Goal: Feedback & Contribution: Submit feedback/report problem

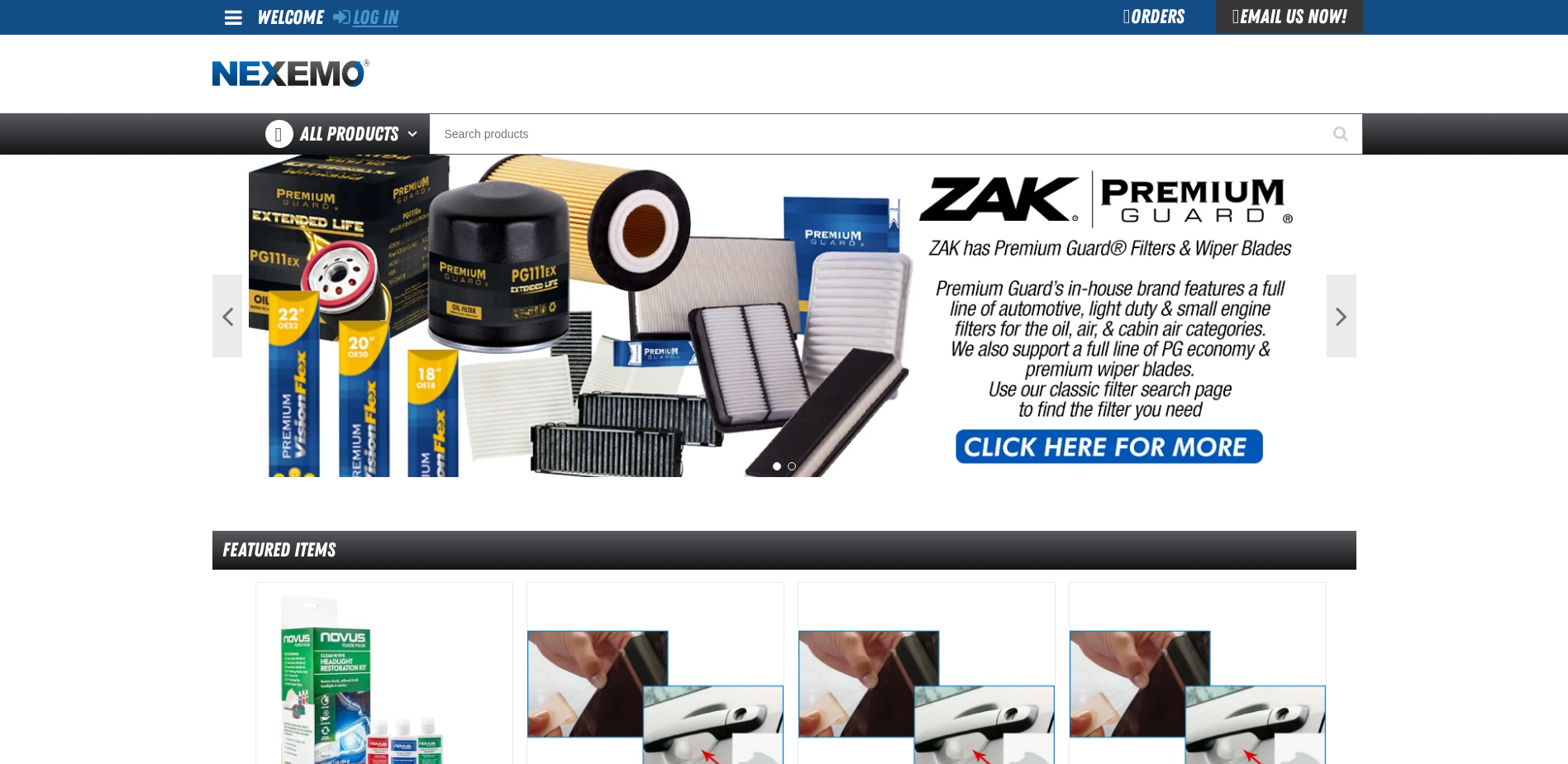
click at [372, 19] on link "Log In" at bounding box center [365, 17] width 65 height 24
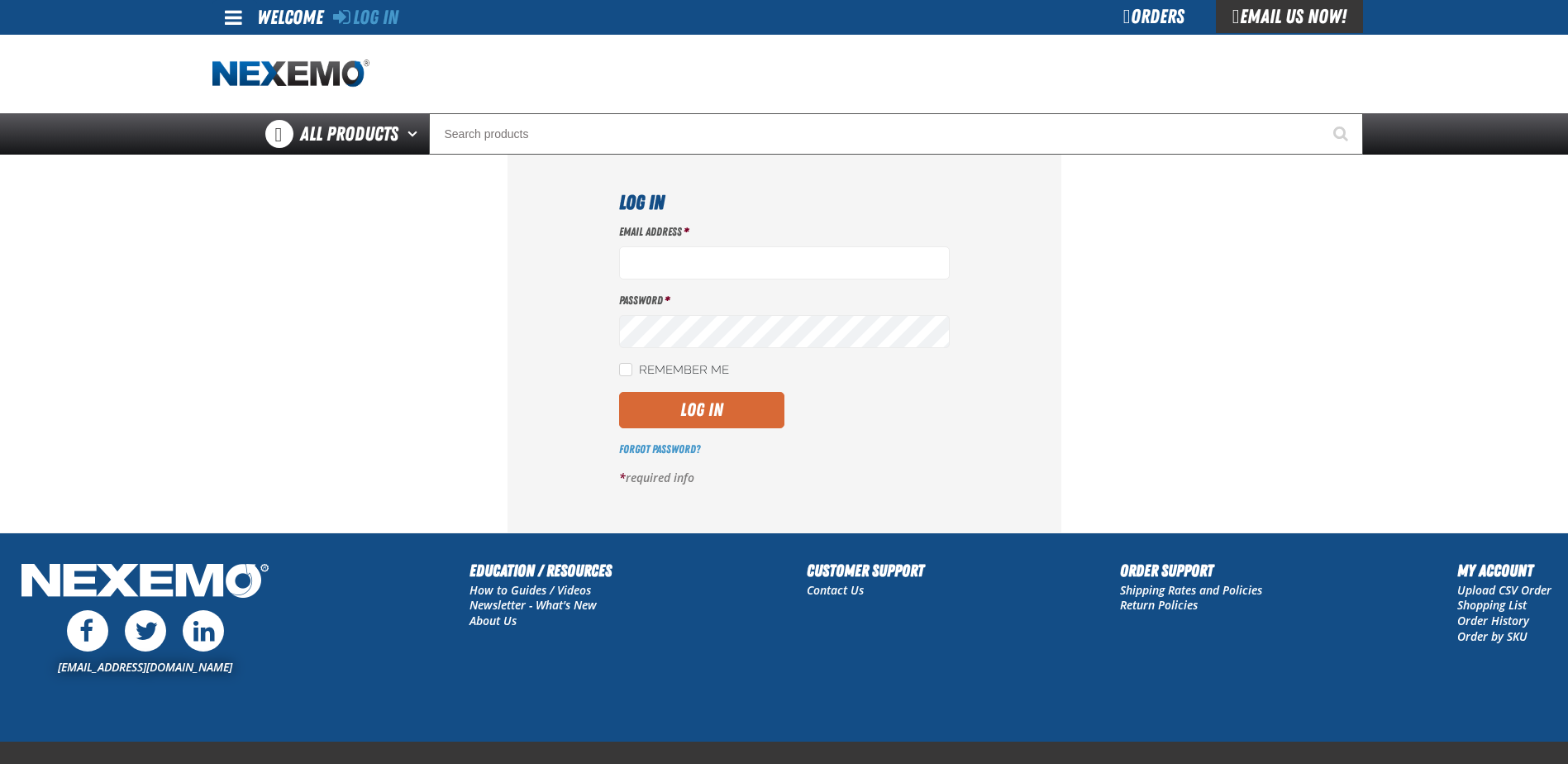
type input "[EMAIL_ADDRESS][DOMAIN_NAME]"
click at [726, 406] on button "Log In" at bounding box center [702, 410] width 165 height 36
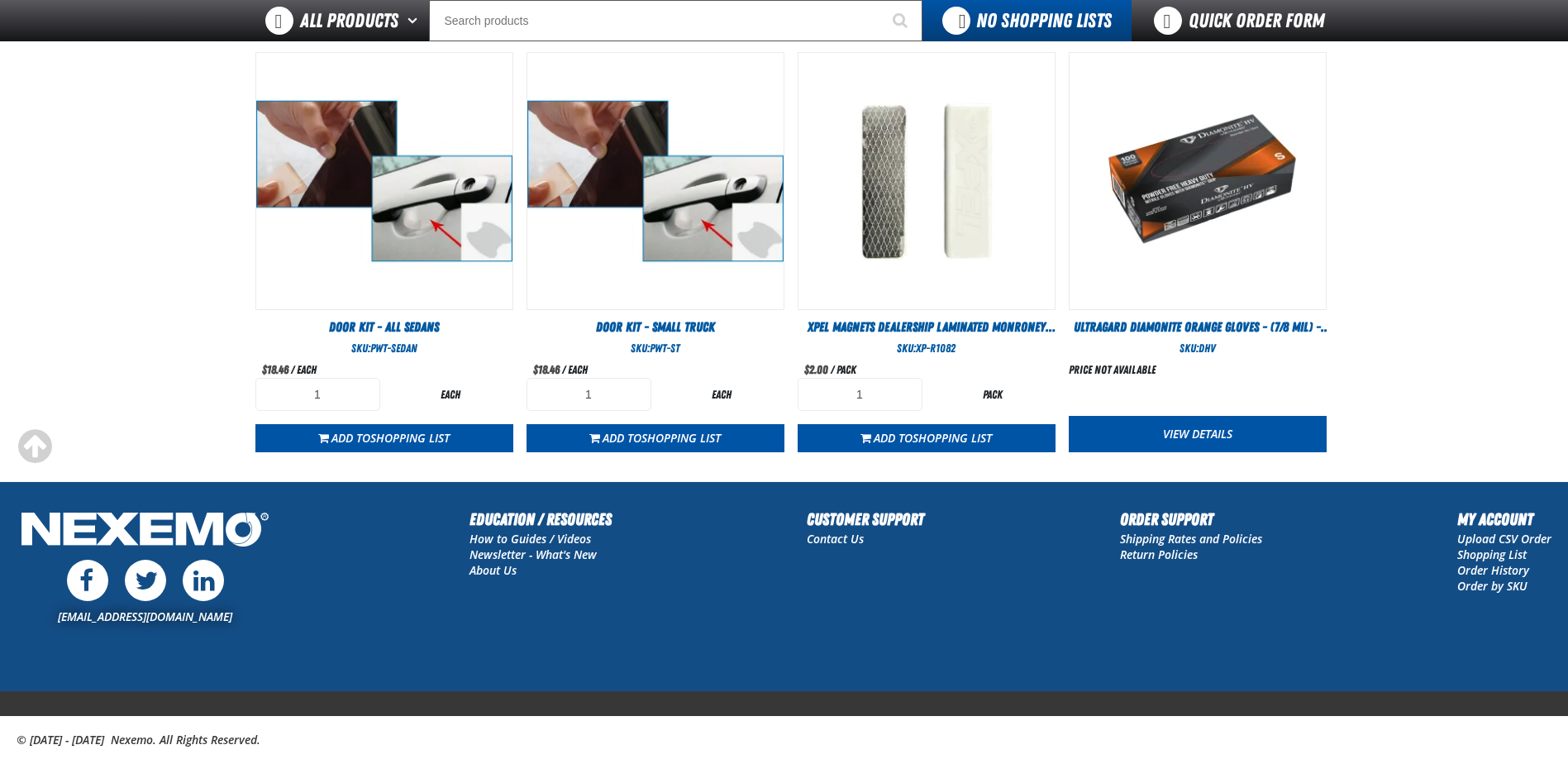
scroll to position [944, 0]
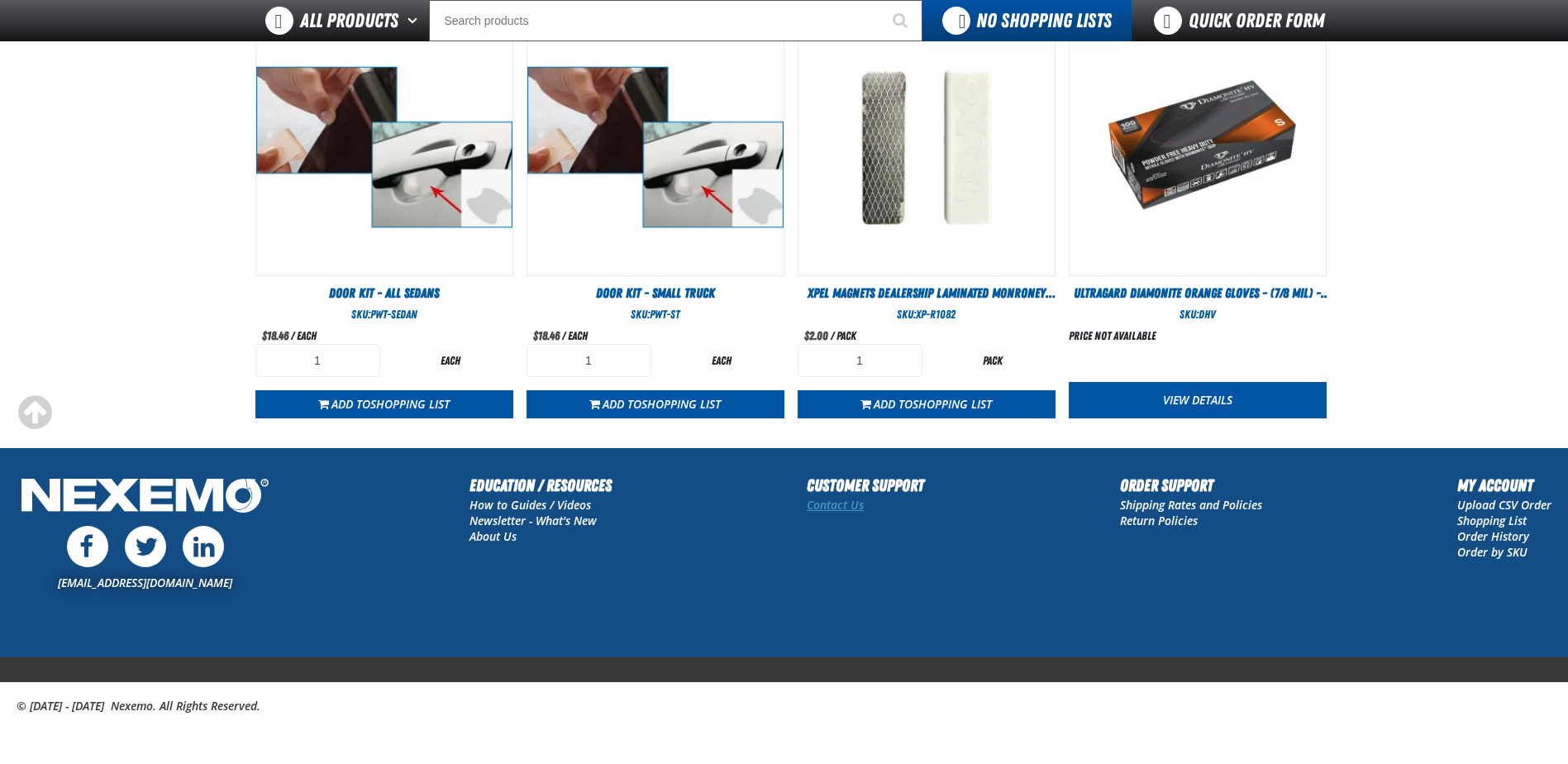
click at [850, 504] on link "Contact Us" at bounding box center [834, 504] width 57 height 15
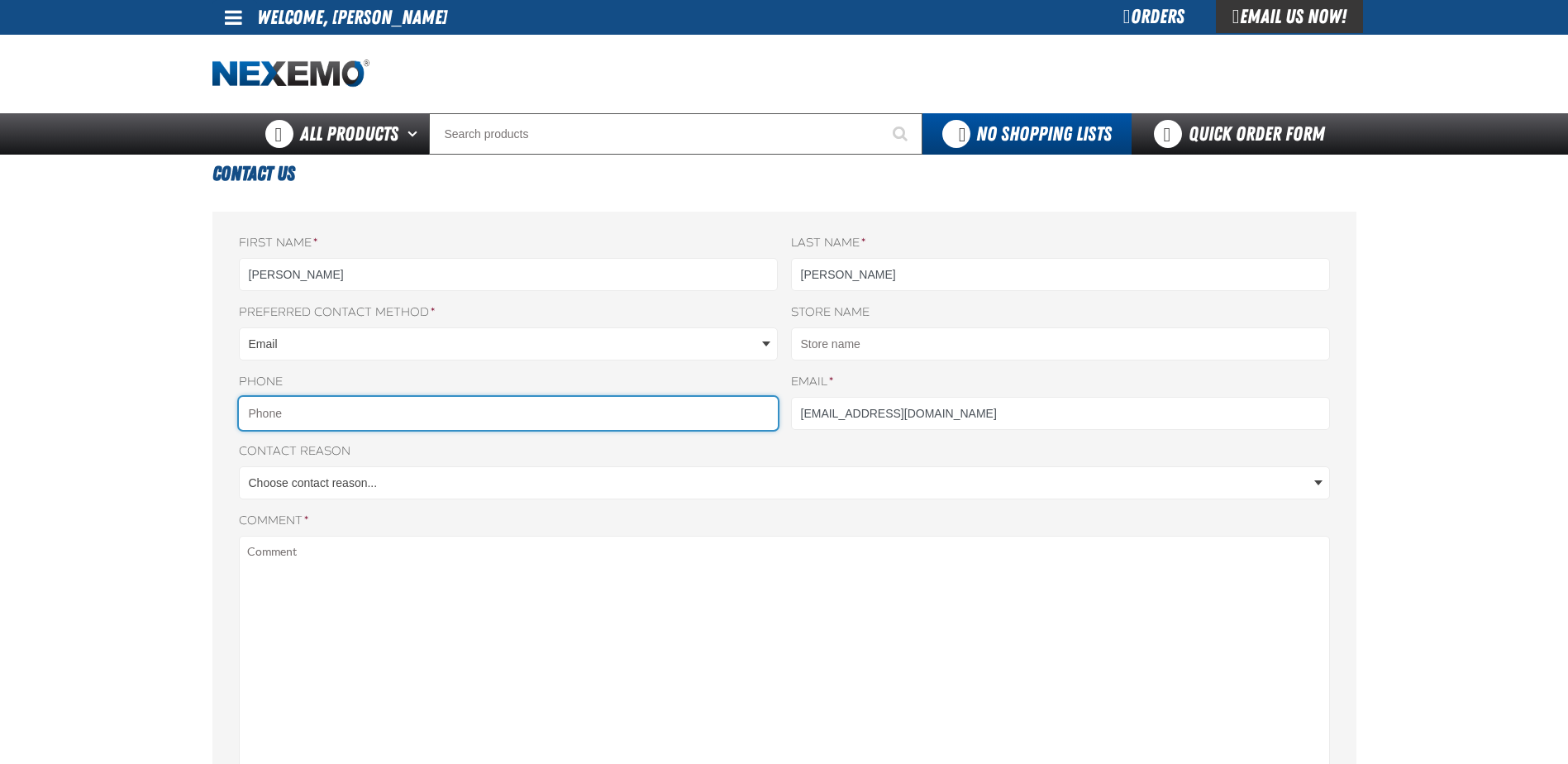
click at [312, 412] on input "Phone" at bounding box center [508, 413] width 539 height 33
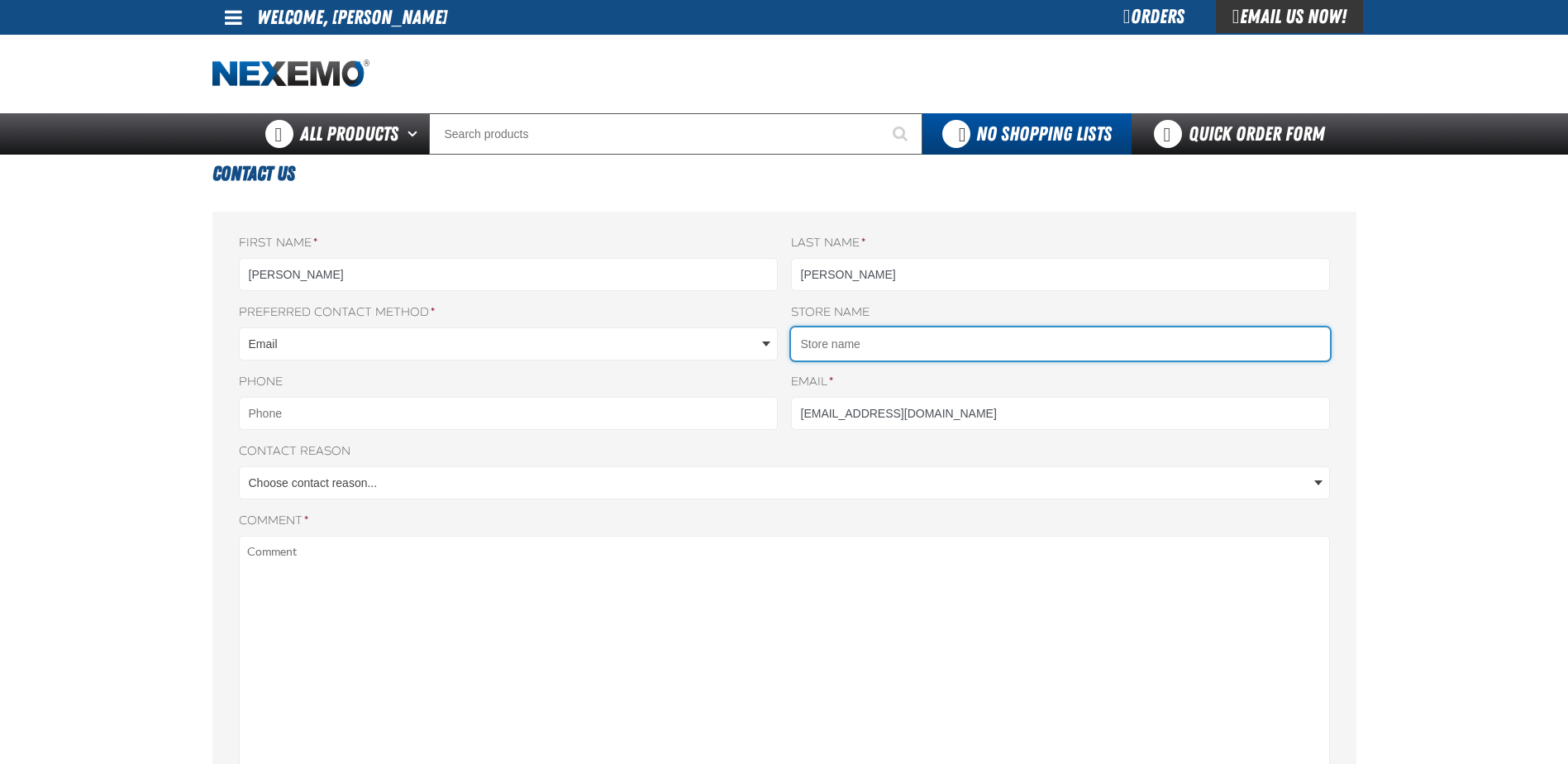
click at [897, 336] on input "Store name" at bounding box center [1060, 344] width 539 height 33
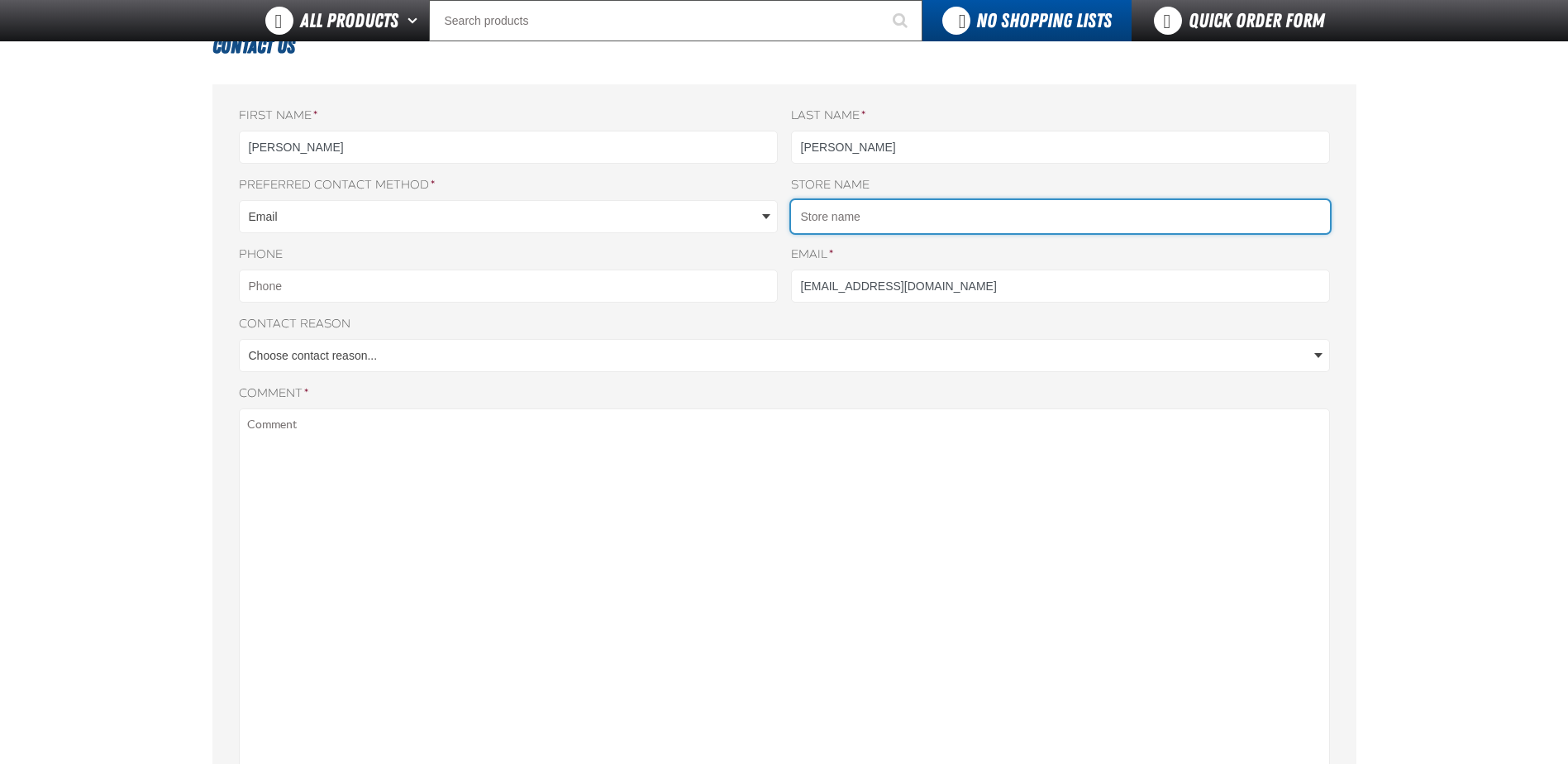
scroll to position [83, 0]
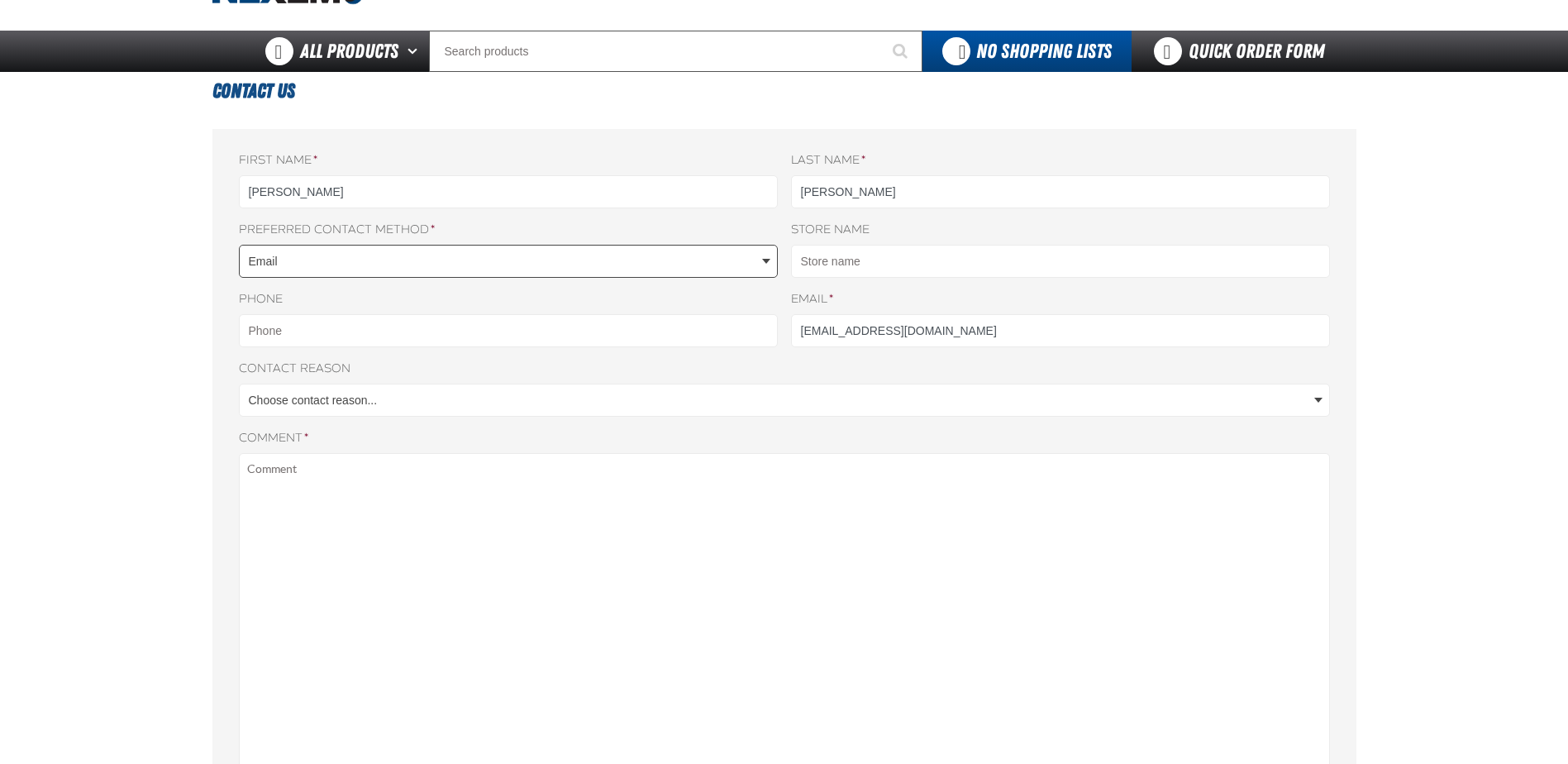
click at [266, 250] on body "Skip to Main Content Staging Site 5.1 Upgrade Site My Account My Account Suppor…" at bounding box center [784, 615] width 1568 height 1396
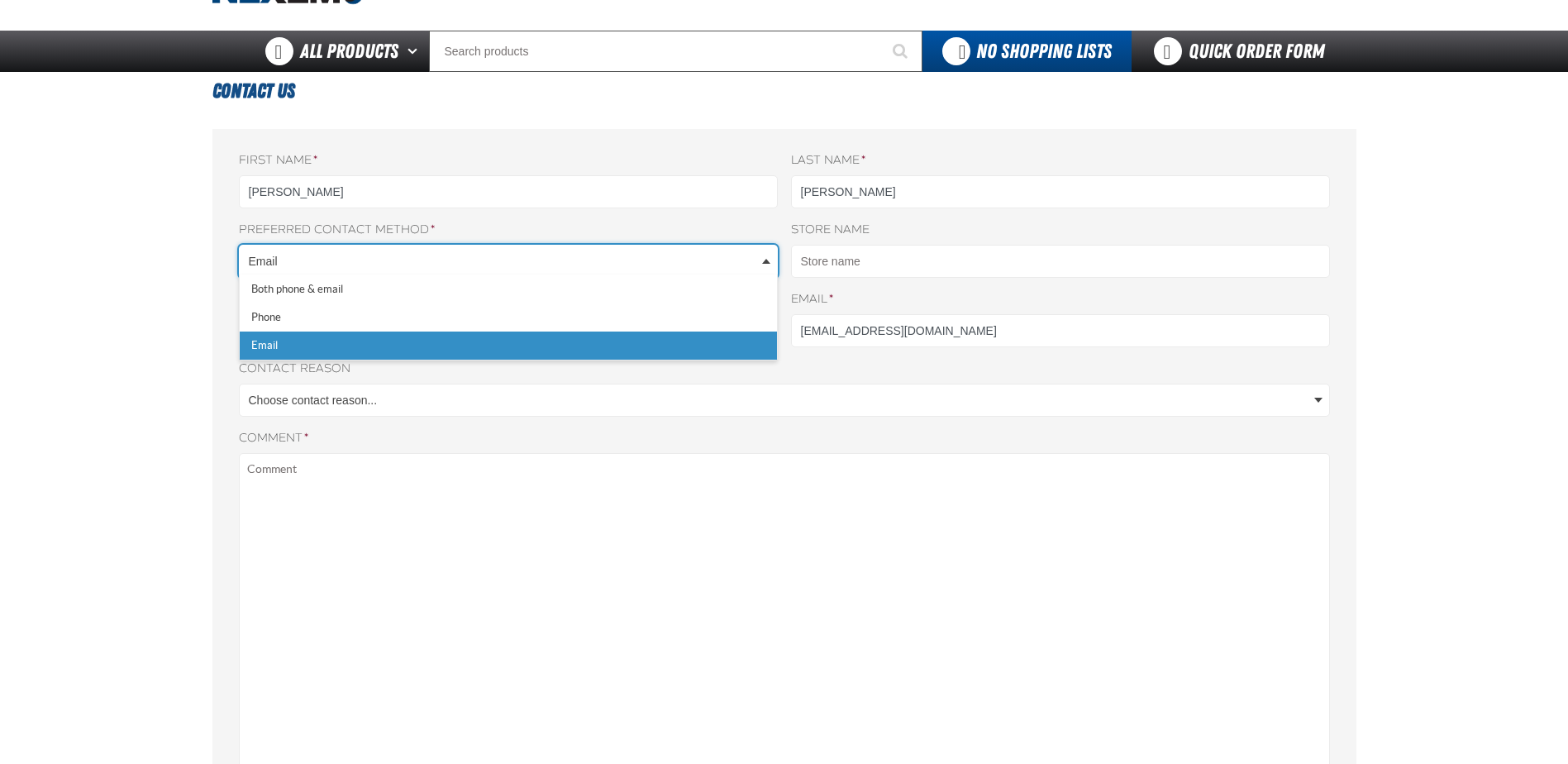
scroll to position [0, 0]
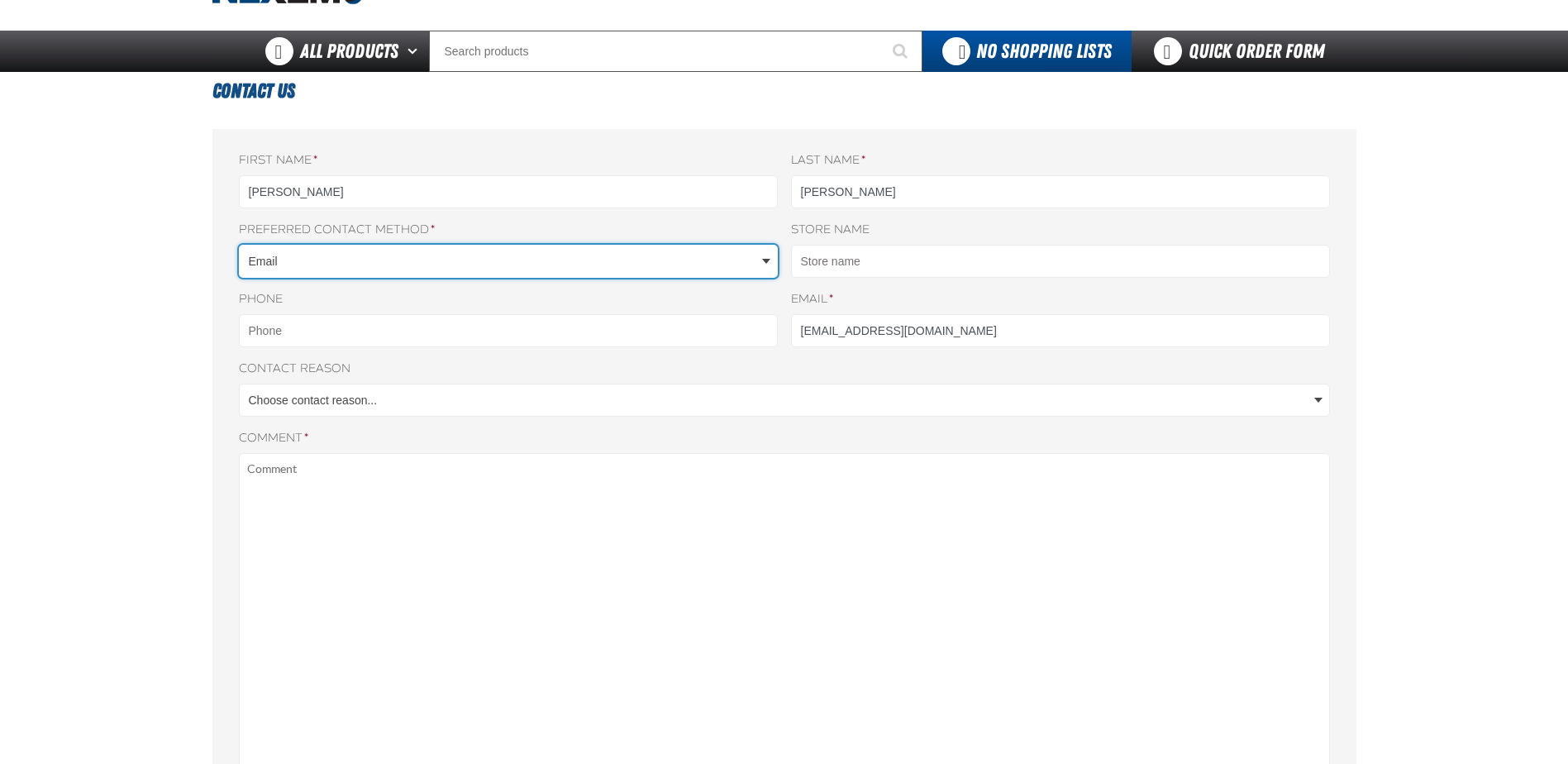
click at [277, 259] on body "Skip to Main Content Staging Site 5.1 Upgrade Site My Account My Account Suppor…" at bounding box center [784, 615] width 1568 height 1396
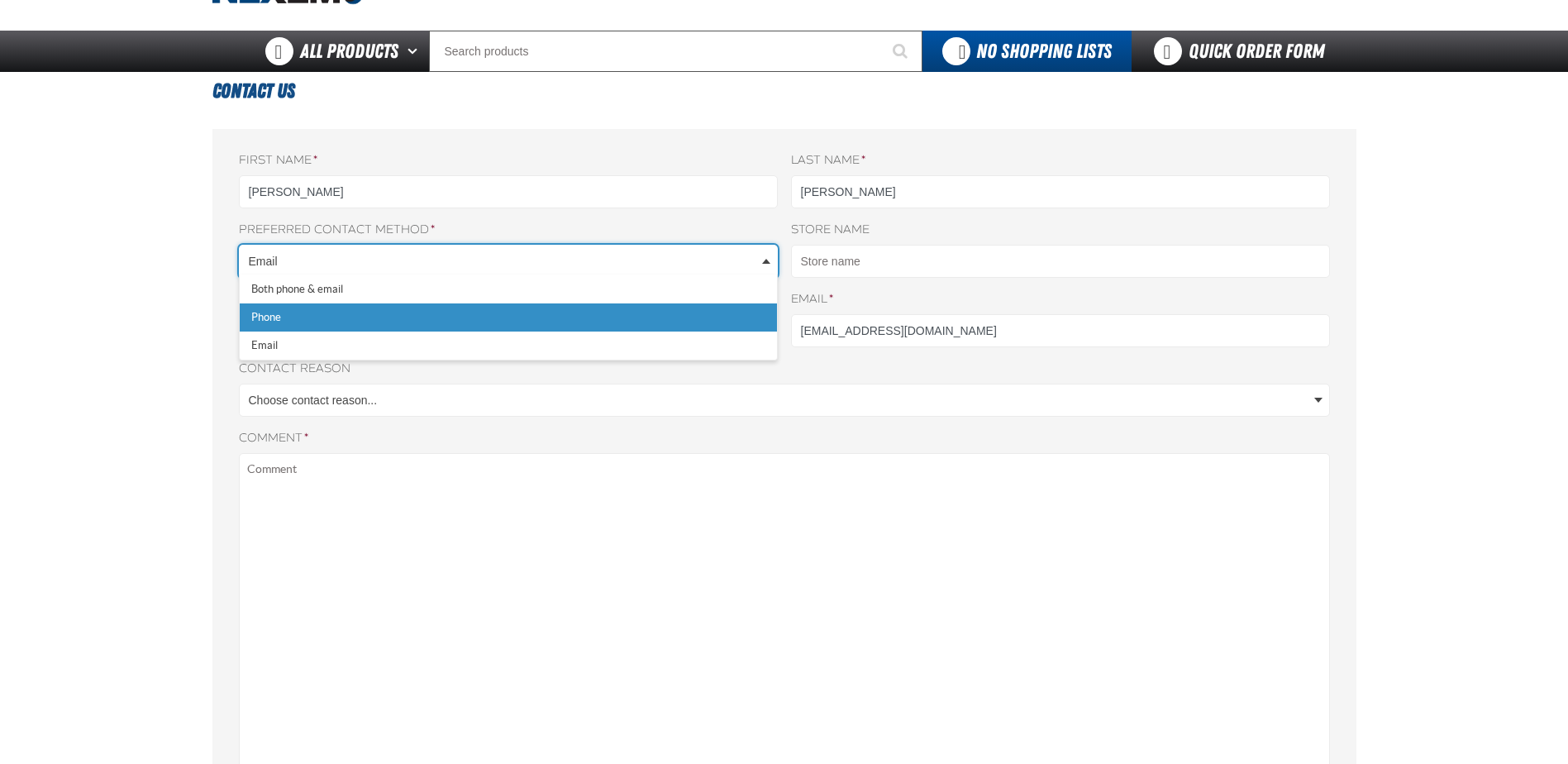
select select "oro.contactus.contactrequest.method.phone"
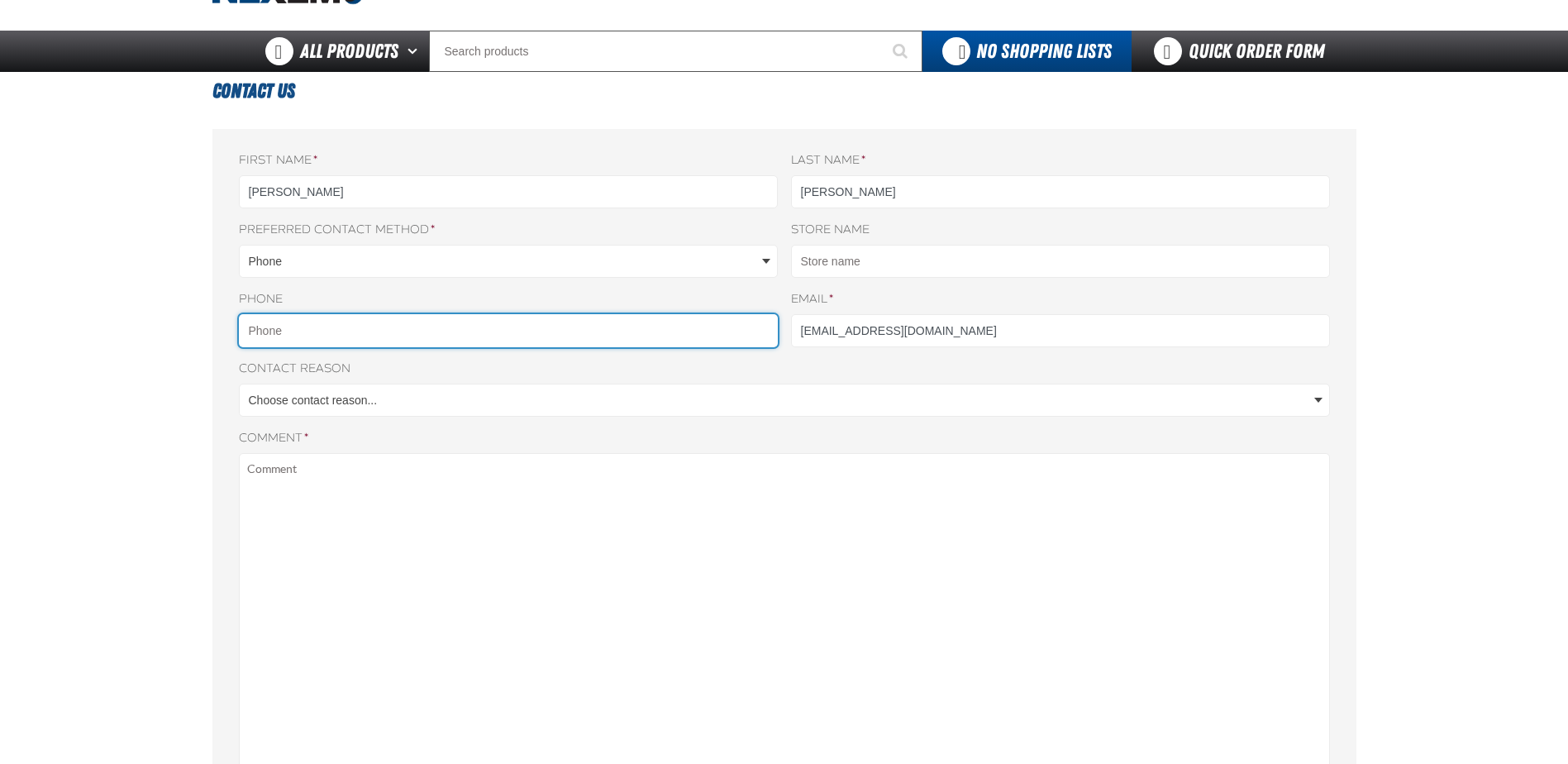
click at [275, 330] on input "Phone" at bounding box center [508, 330] width 539 height 33
type input "9722384461"
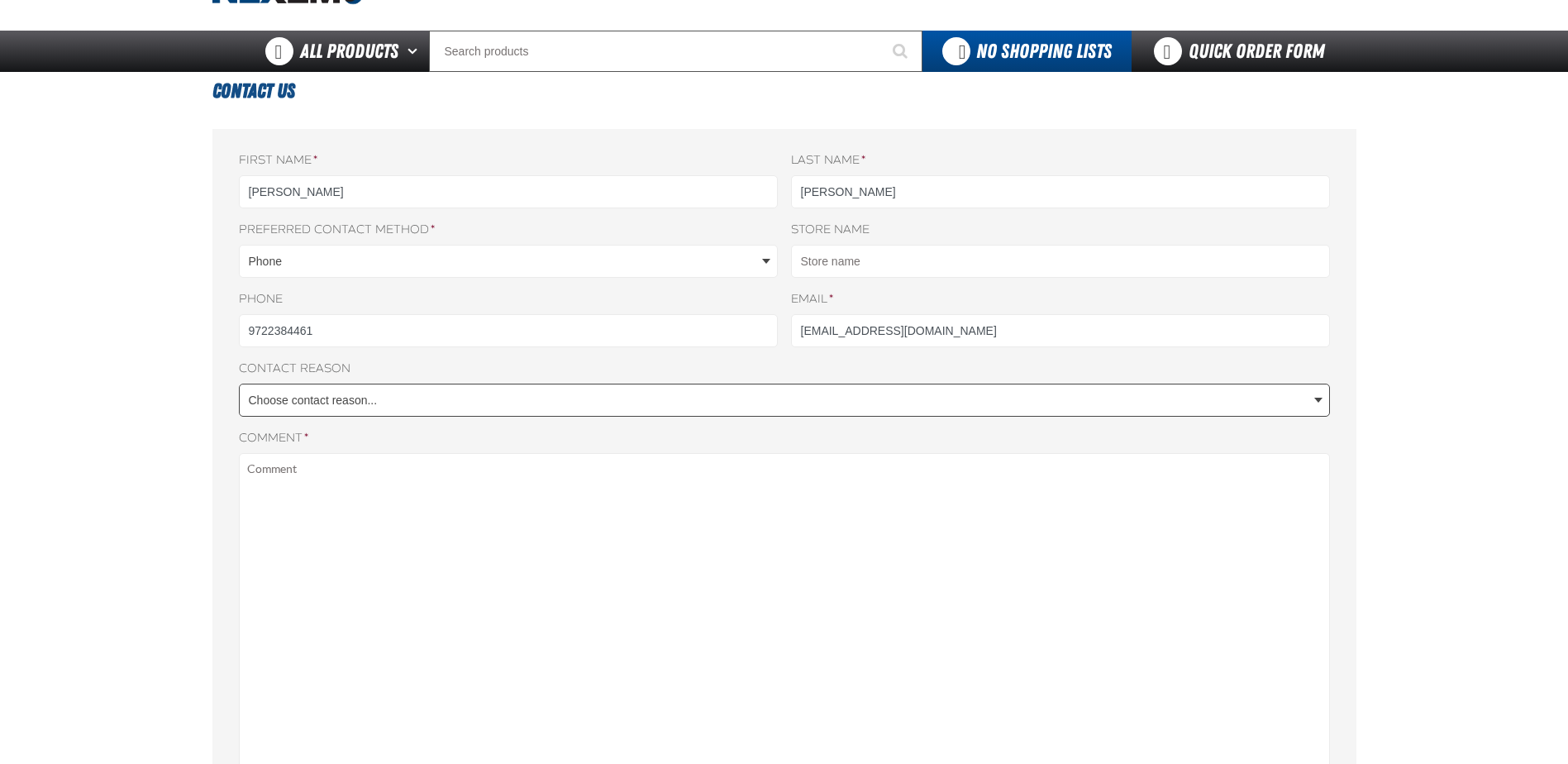
click at [386, 410] on body "Skip to Main Content Staging Site 5.1 Upgrade Site My Account My Account Suppor…" at bounding box center [784, 615] width 1568 height 1396
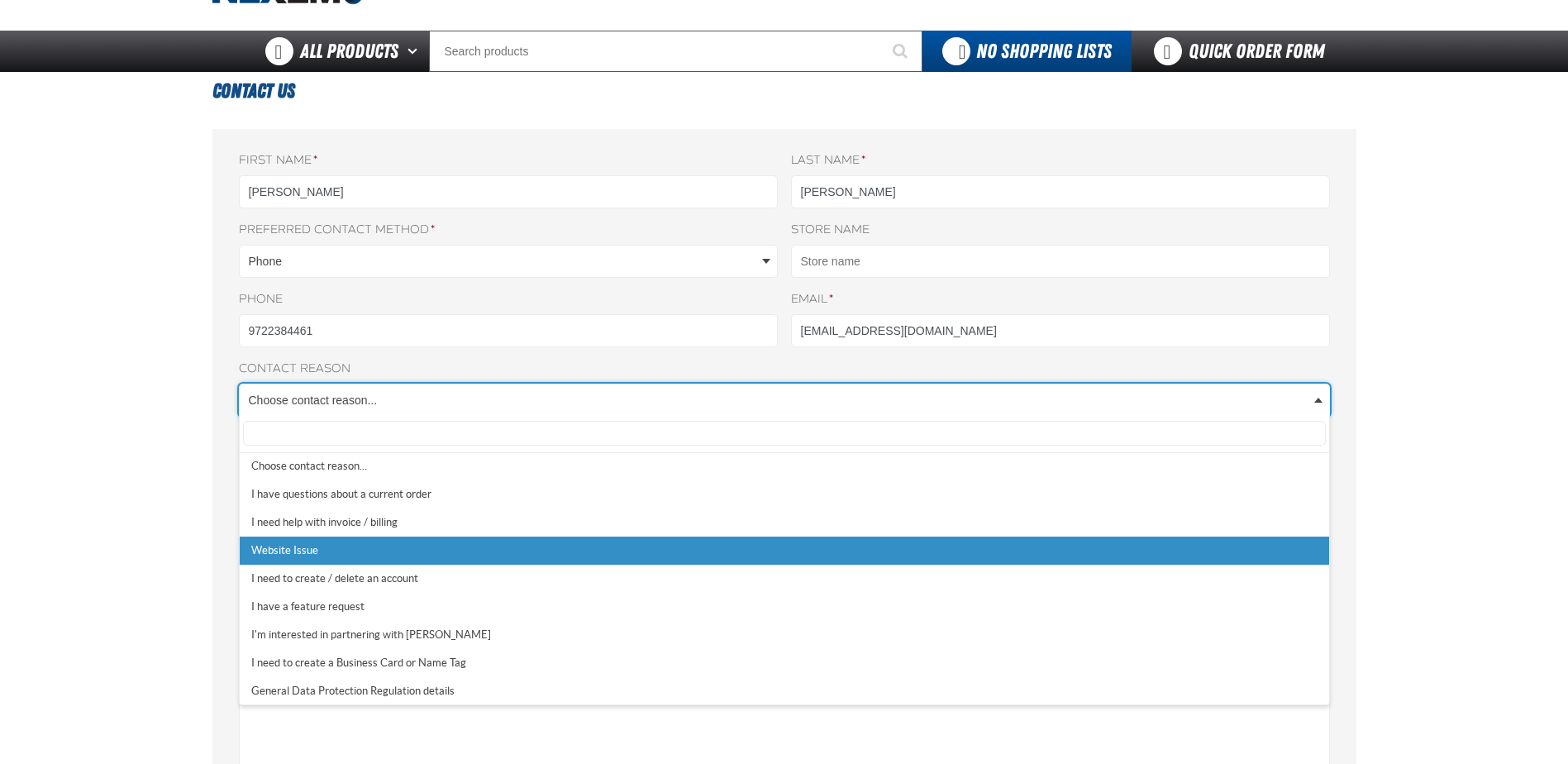
scroll to position [5, 0]
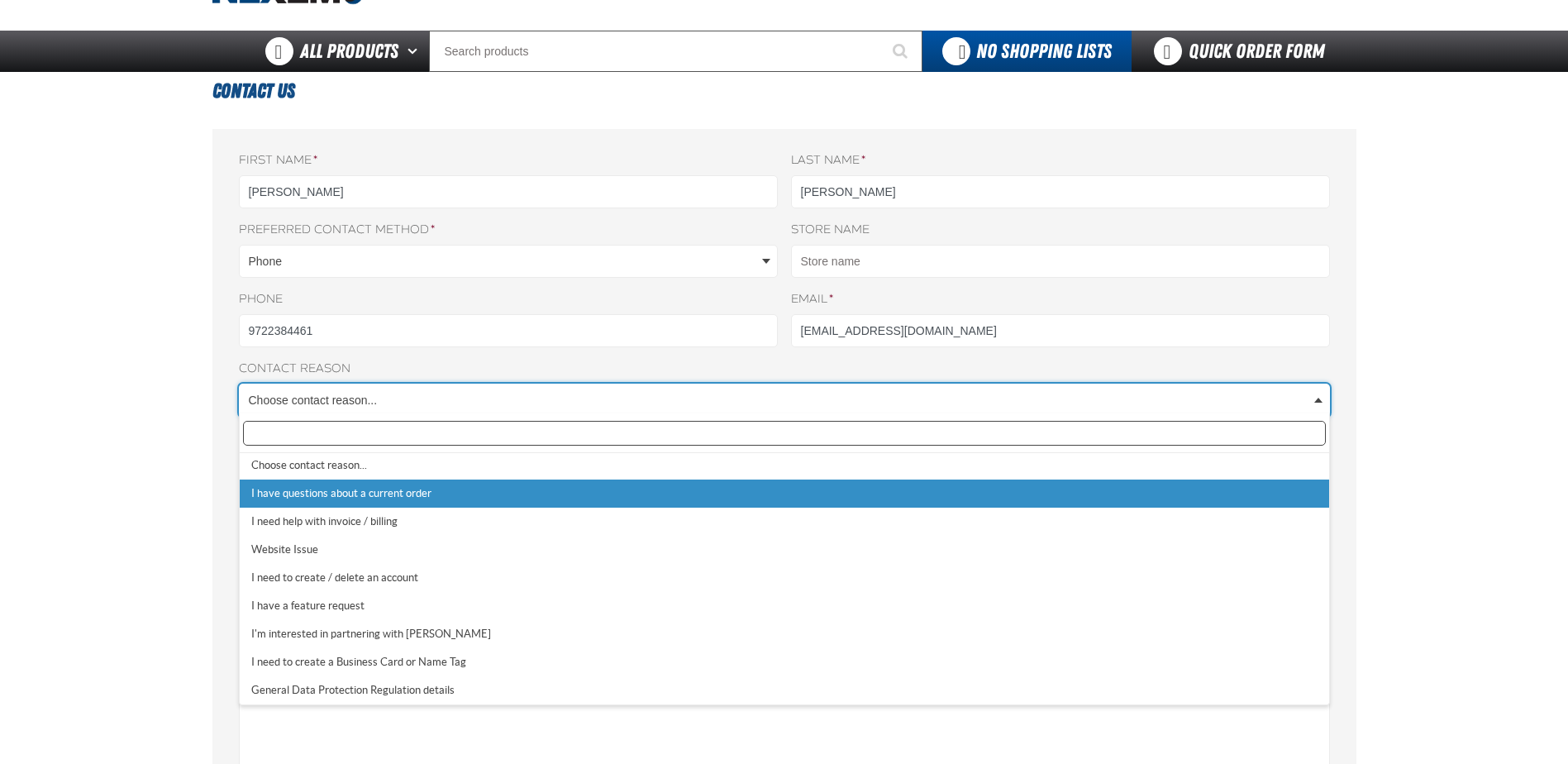
click at [268, 431] on input "Search field" at bounding box center [784, 433] width 1083 height 24
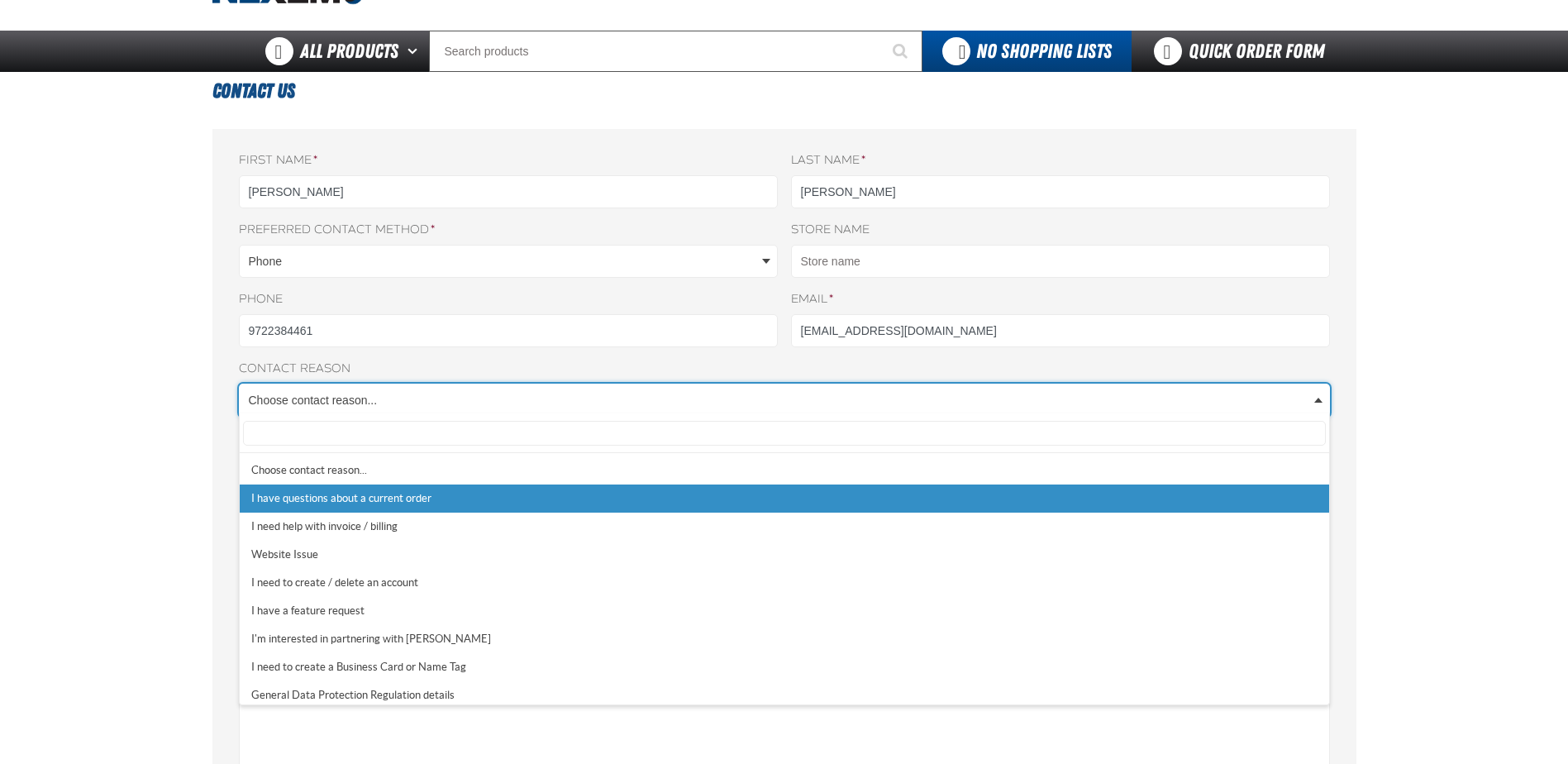
select select "1"
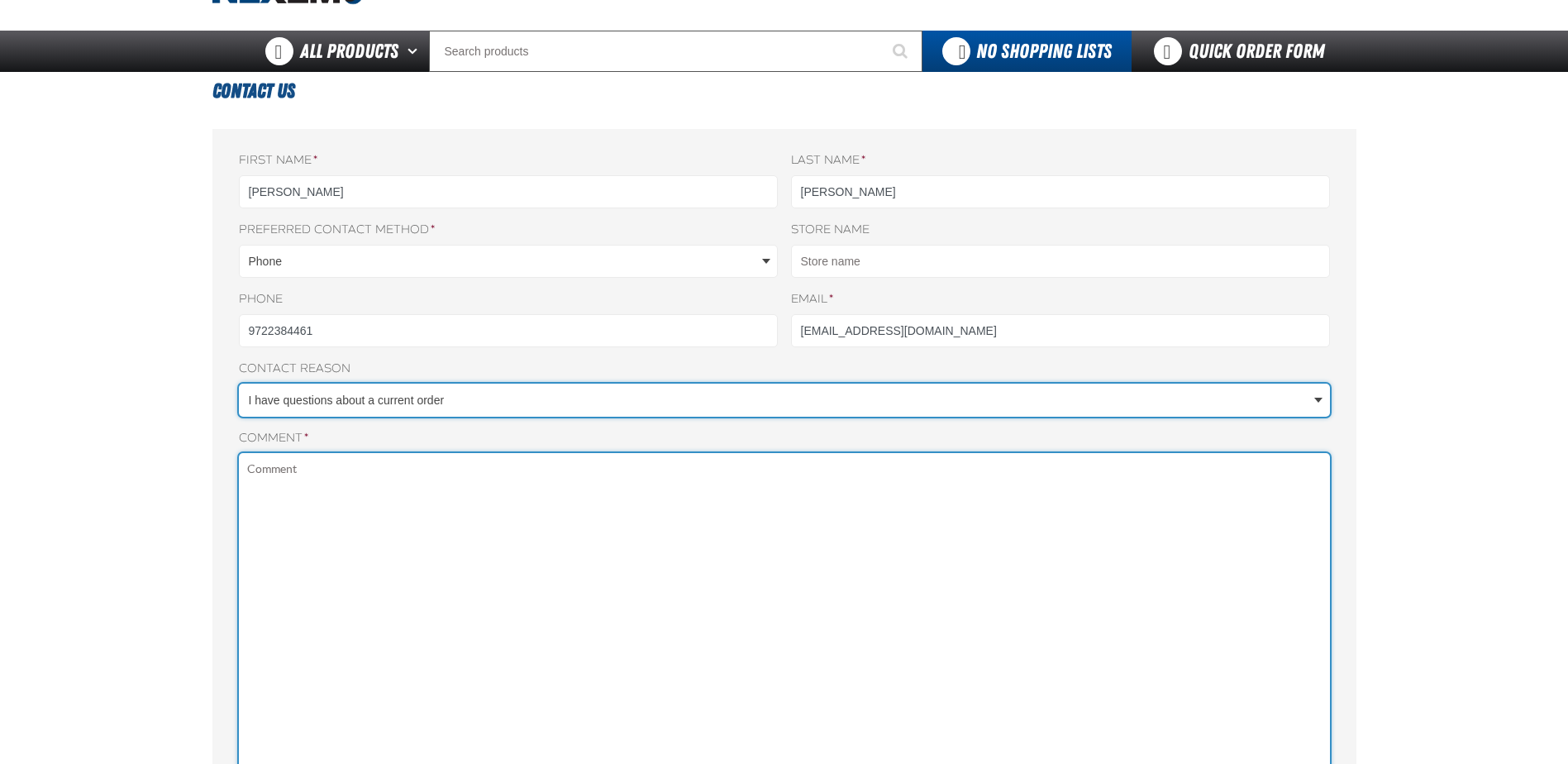
click at [296, 481] on textarea "Comment *" at bounding box center [784, 677] width 1091 height 449
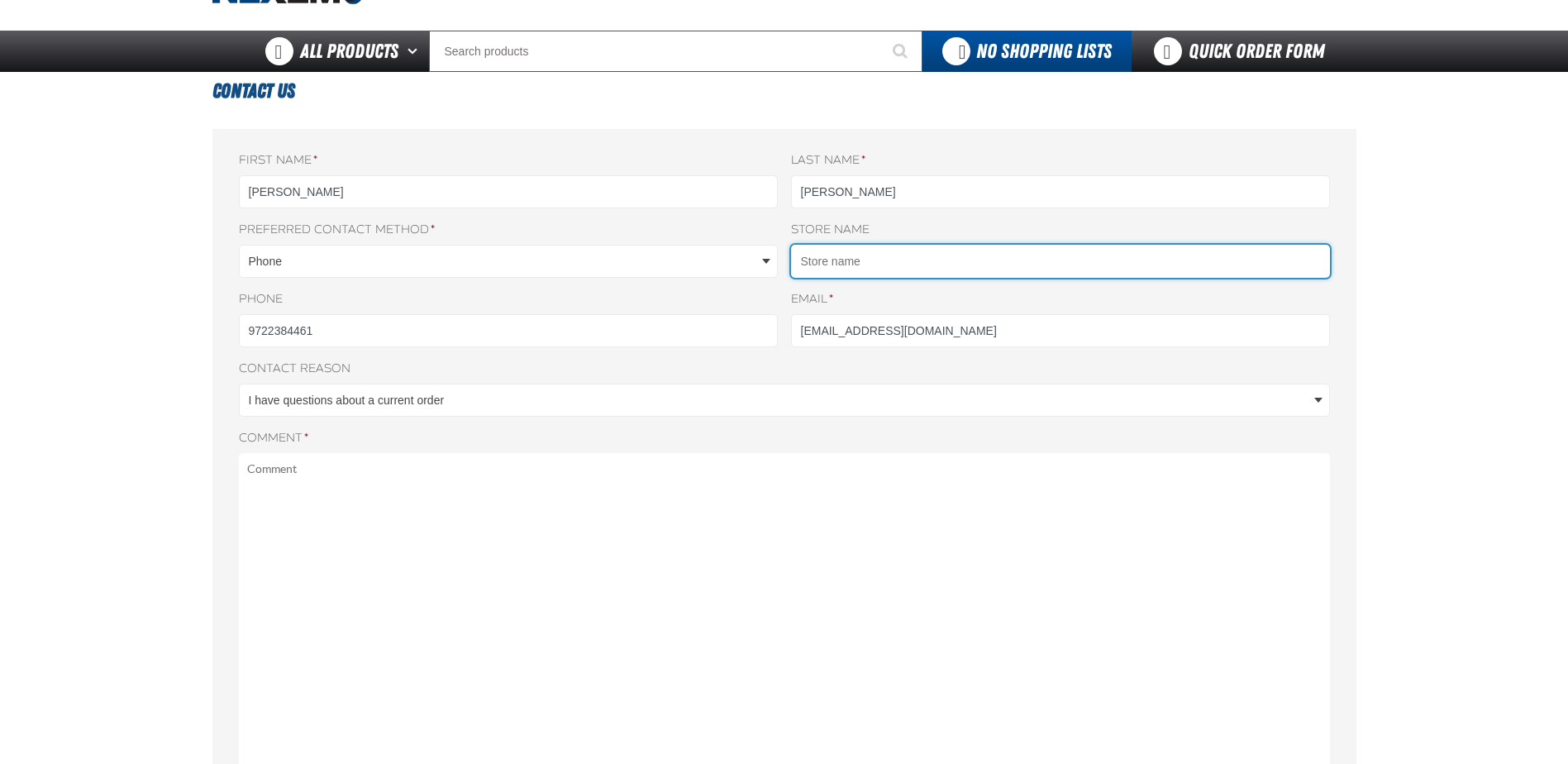
click at [833, 260] on input "Store name" at bounding box center [1060, 261] width 539 height 33
type input "toyota of richardson"
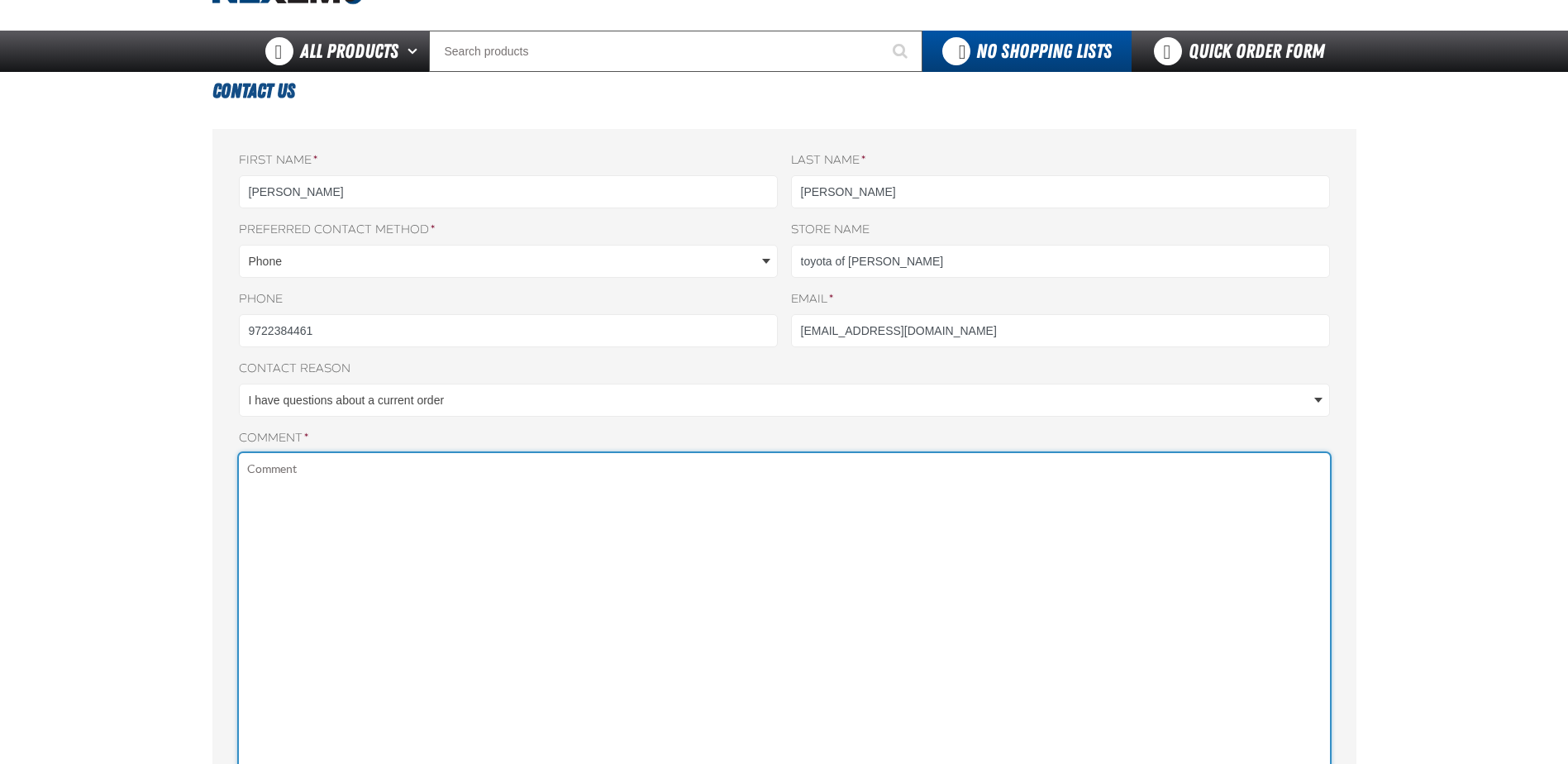
click at [329, 470] on textarea "Comment *" at bounding box center [784, 677] width 1091 height 449
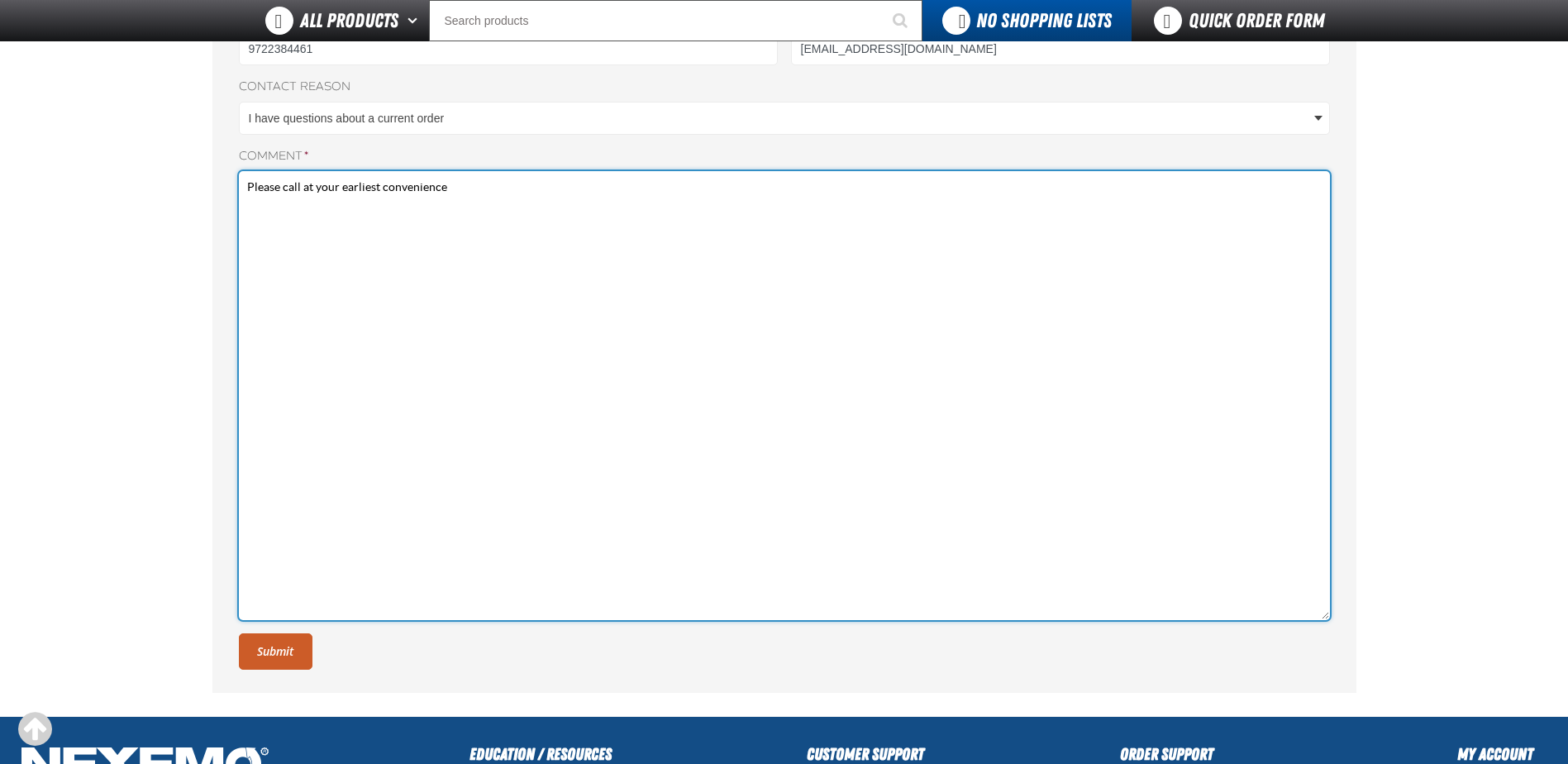
scroll to position [330, 0]
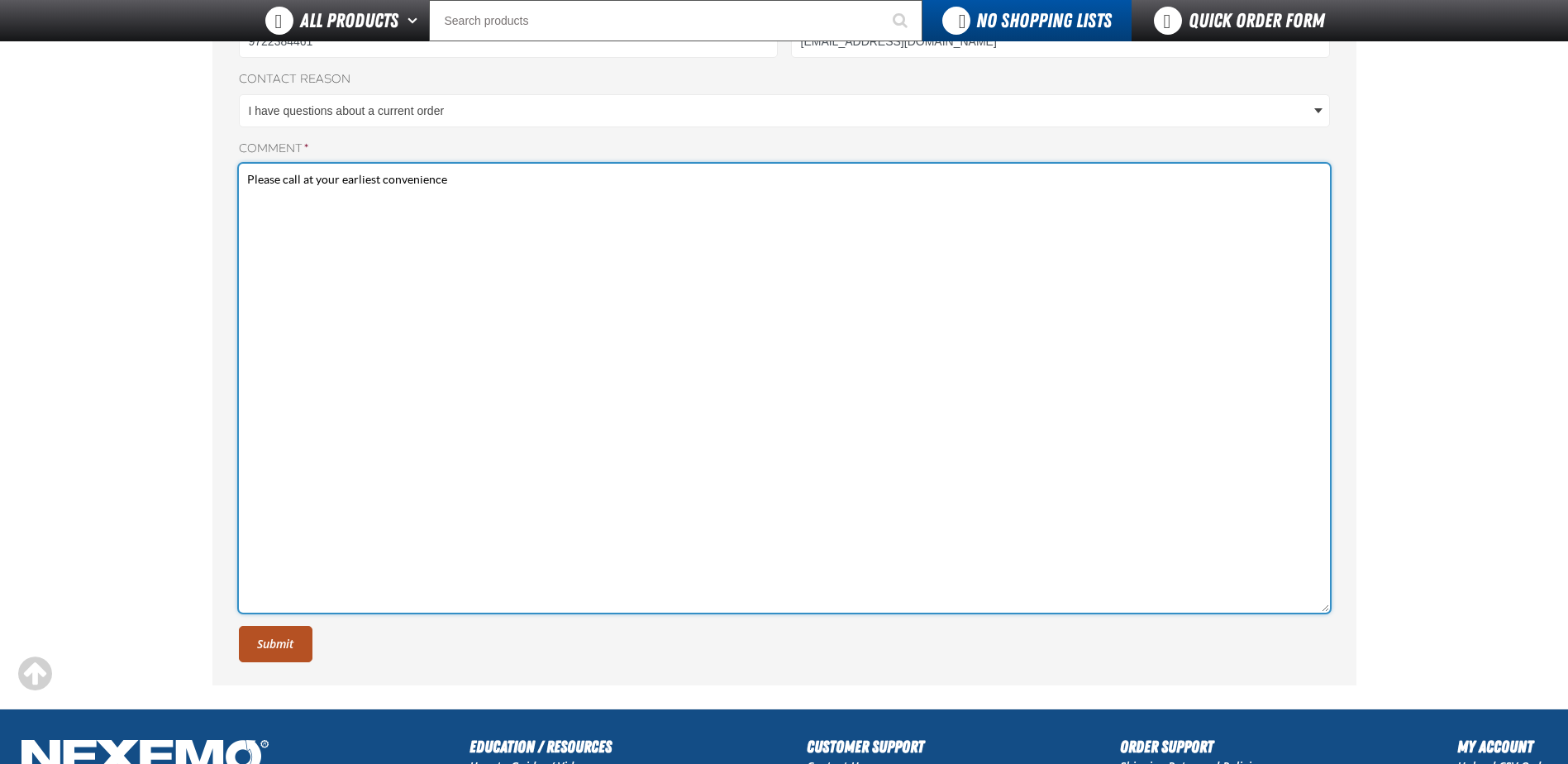
type textarea "Please call at your earliest convenience"
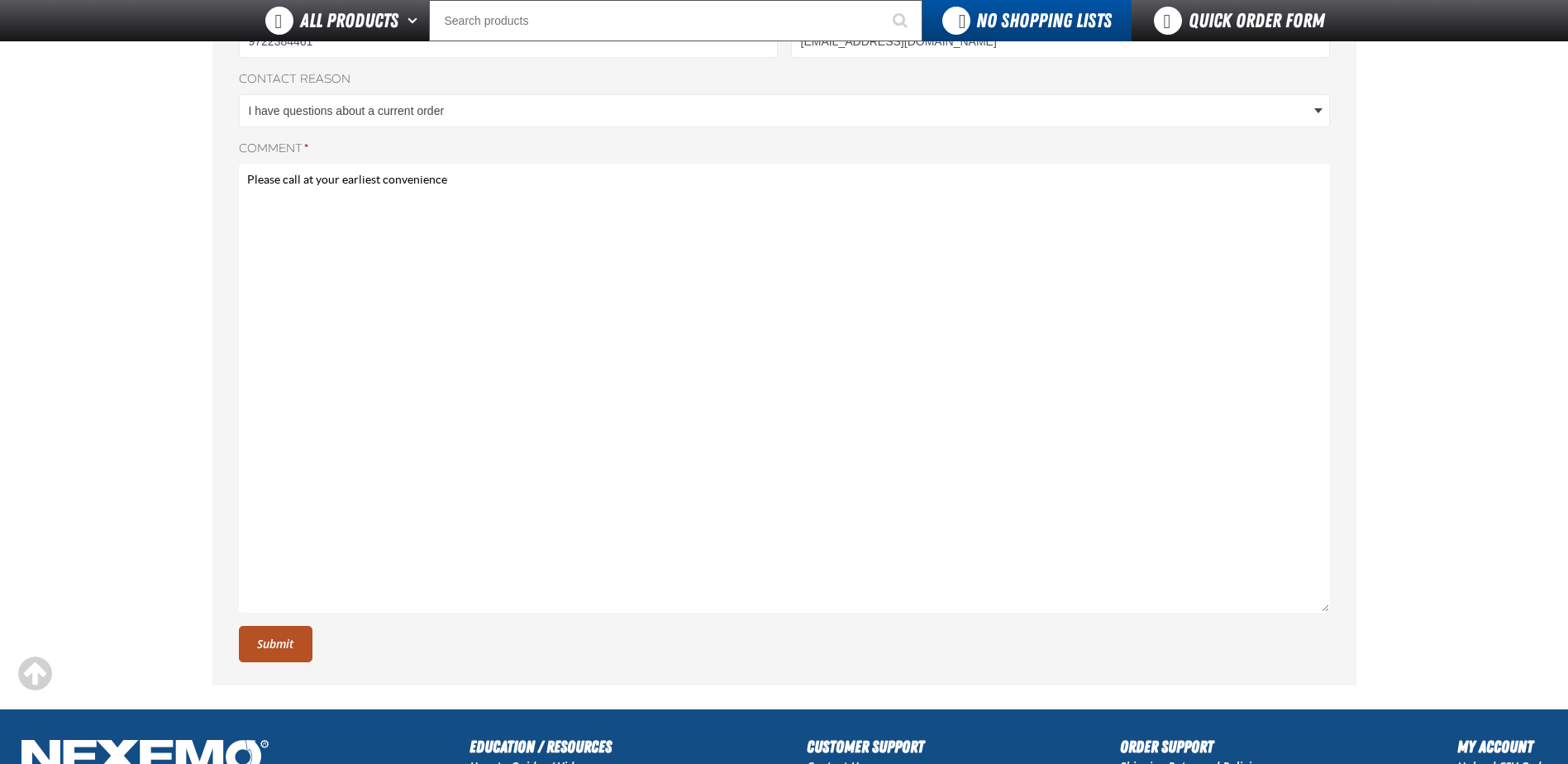
click at [269, 641] on button "Submit" at bounding box center [275, 644] width 73 height 36
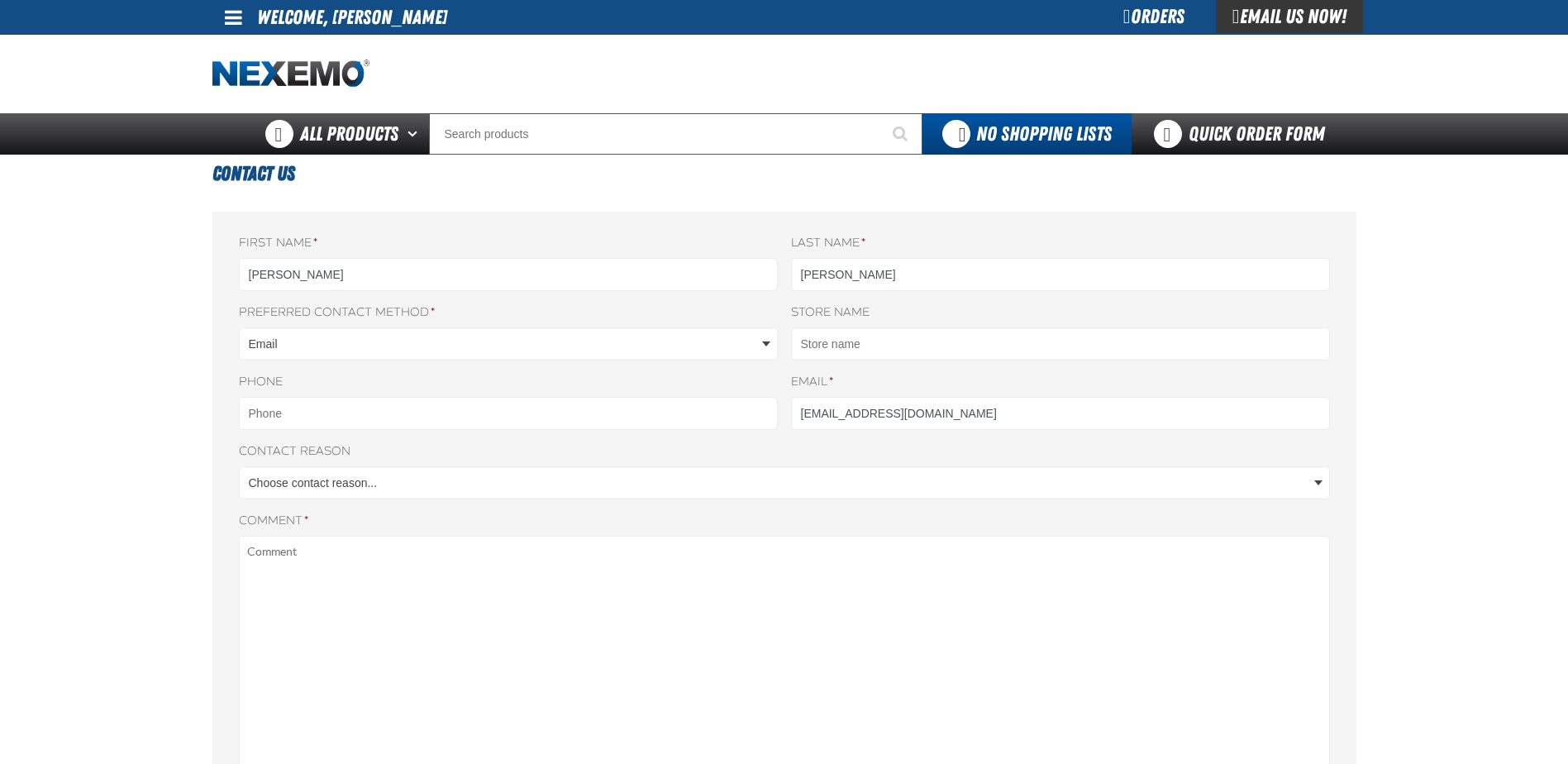
click at [228, 14] on span at bounding box center [233, 17] width 17 height 20
click at [248, 63] on link "Support Ticket Support Ticket" at bounding box center [264, 64] width 89 height 15
click at [228, 16] on span at bounding box center [233, 17] width 17 height 20
click at [250, 50] on link "My Account My Account" at bounding box center [256, 49] width 73 height 15
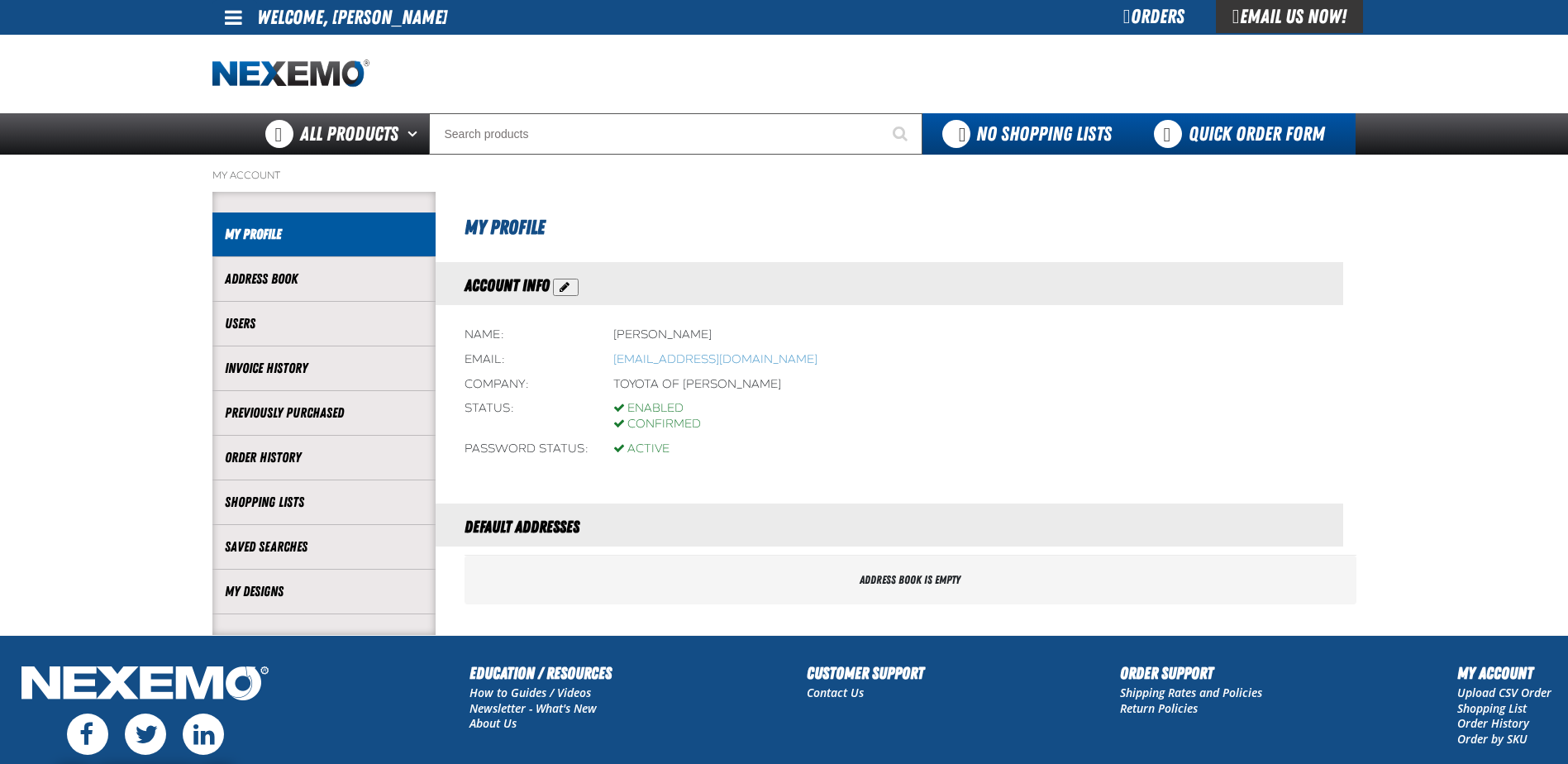
click at [1251, 130] on link "Quick Order Form" at bounding box center [1242, 134] width 224 height 42
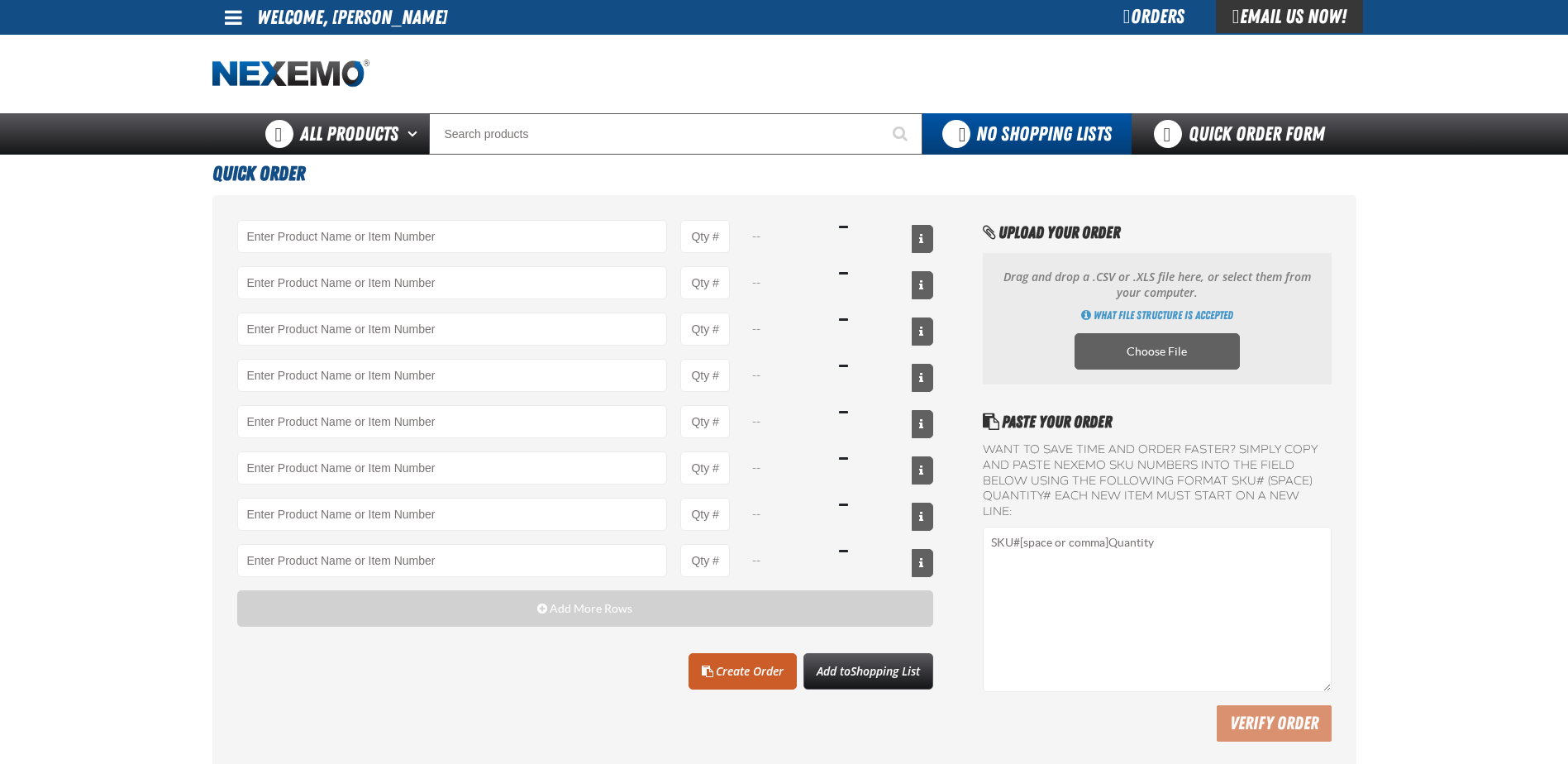
click at [239, 19] on span at bounding box center [233, 17] width 17 height 20
click at [262, 66] on link "Support Ticket Support Ticket" at bounding box center [264, 64] width 89 height 15
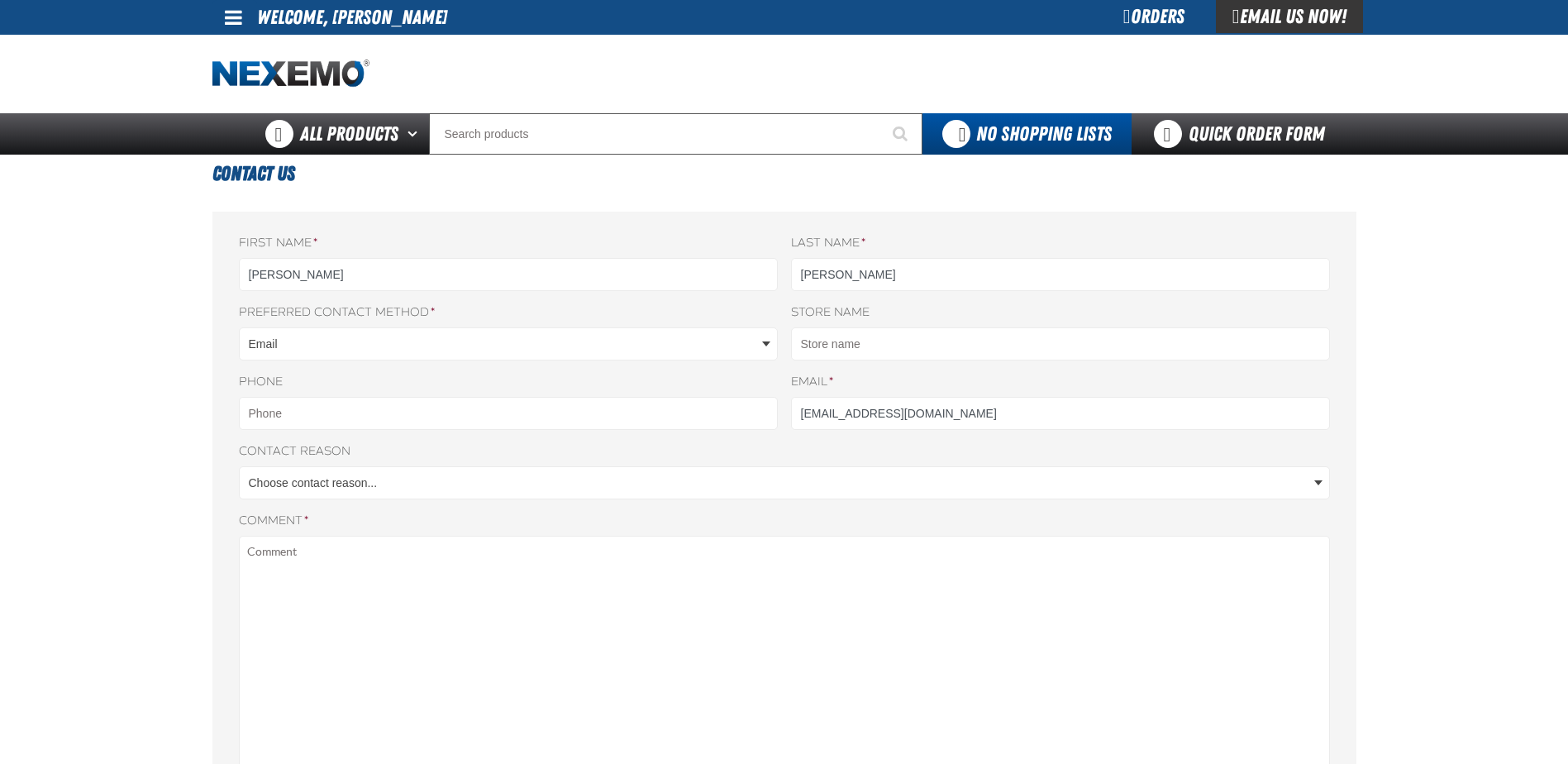
click at [229, 14] on span at bounding box center [233, 17] width 17 height 20
click at [1140, 24] on div "Orders" at bounding box center [1154, 16] width 124 height 33
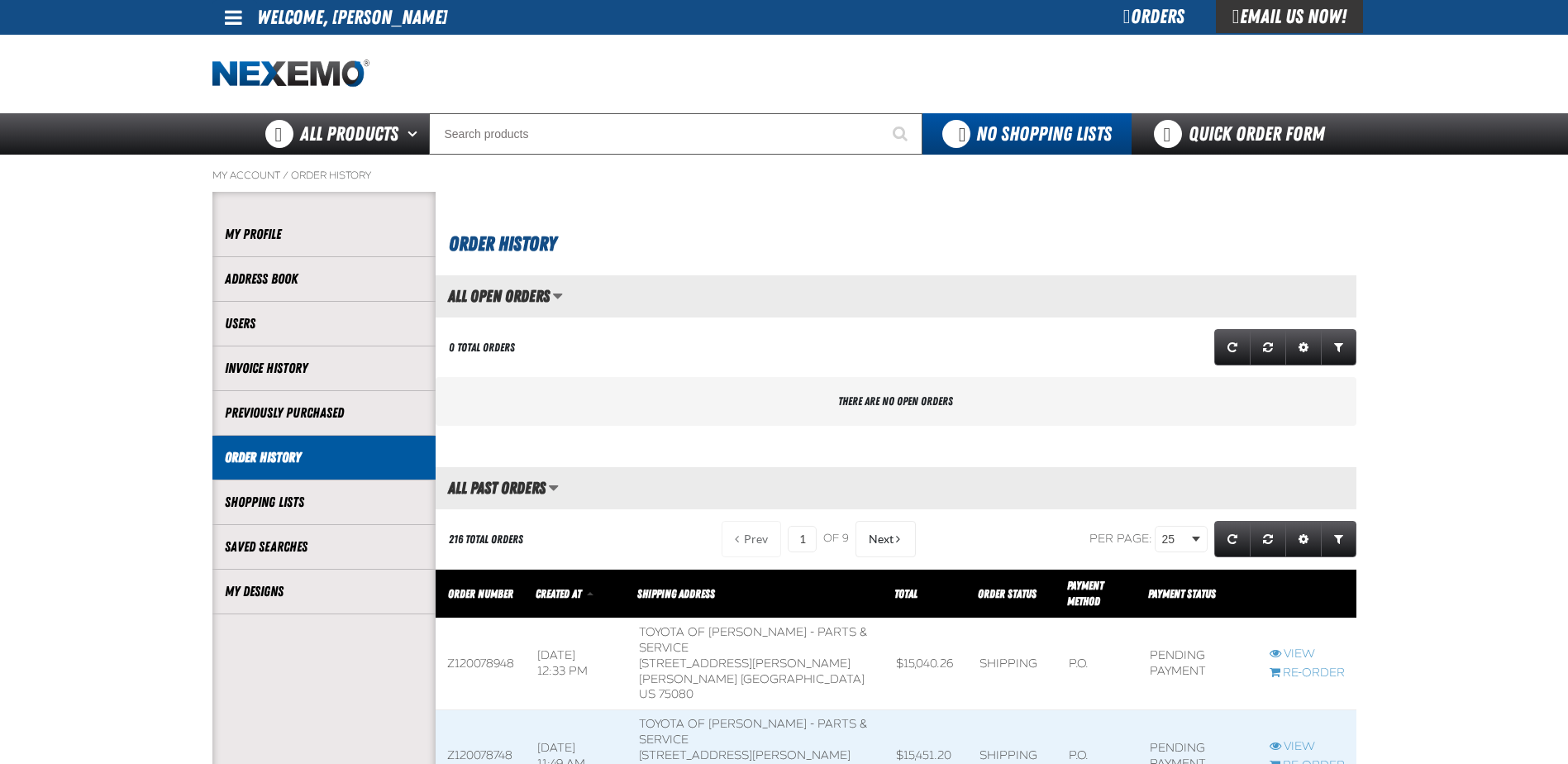
scroll to position [1, 1]
click at [1294, 21] on div "Email Us Now!" at bounding box center [1289, 16] width 147 height 33
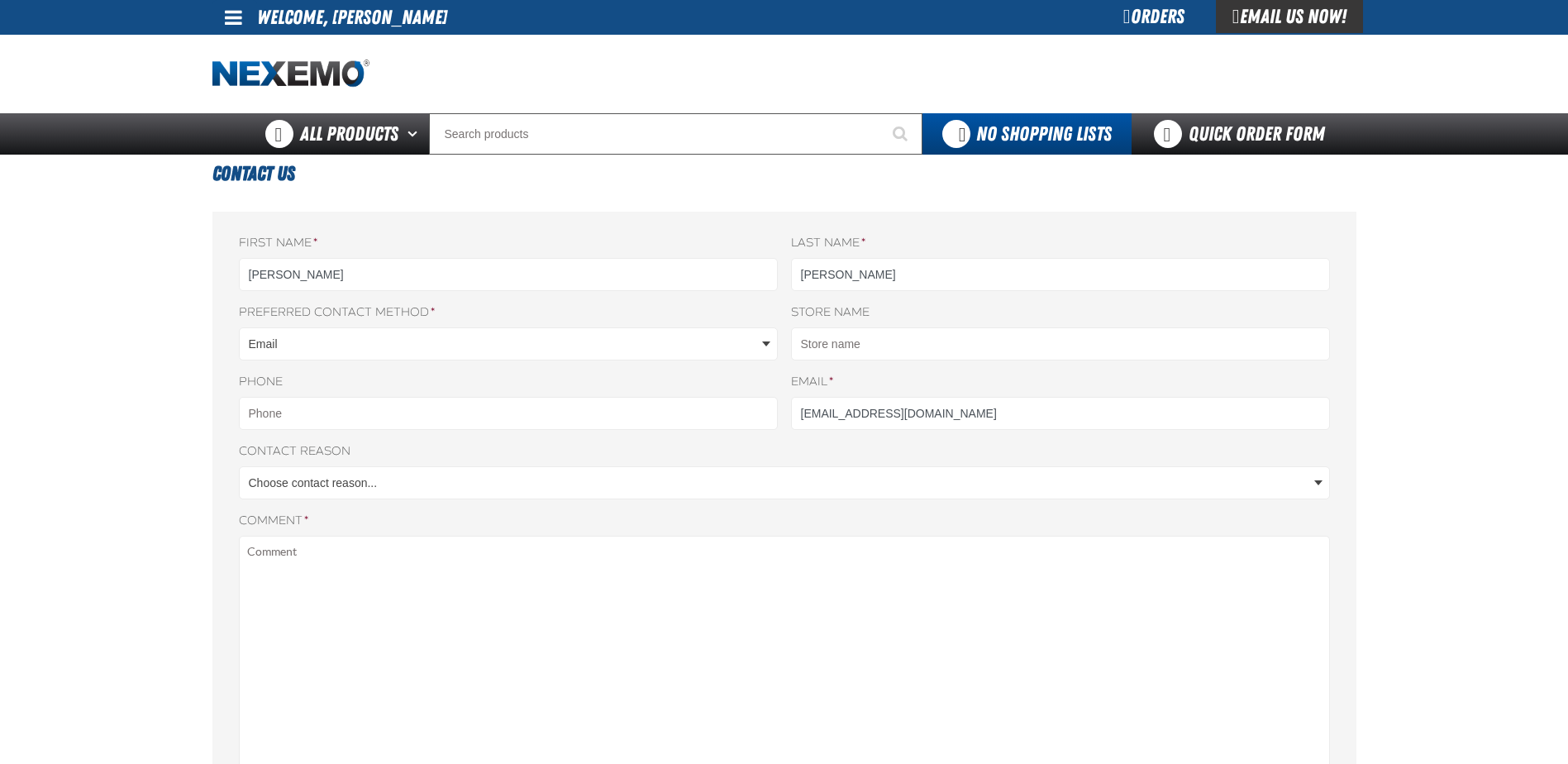
click at [233, 11] on span at bounding box center [233, 17] width 17 height 20
click at [242, 49] on link "My Account My Account" at bounding box center [256, 49] width 73 height 15
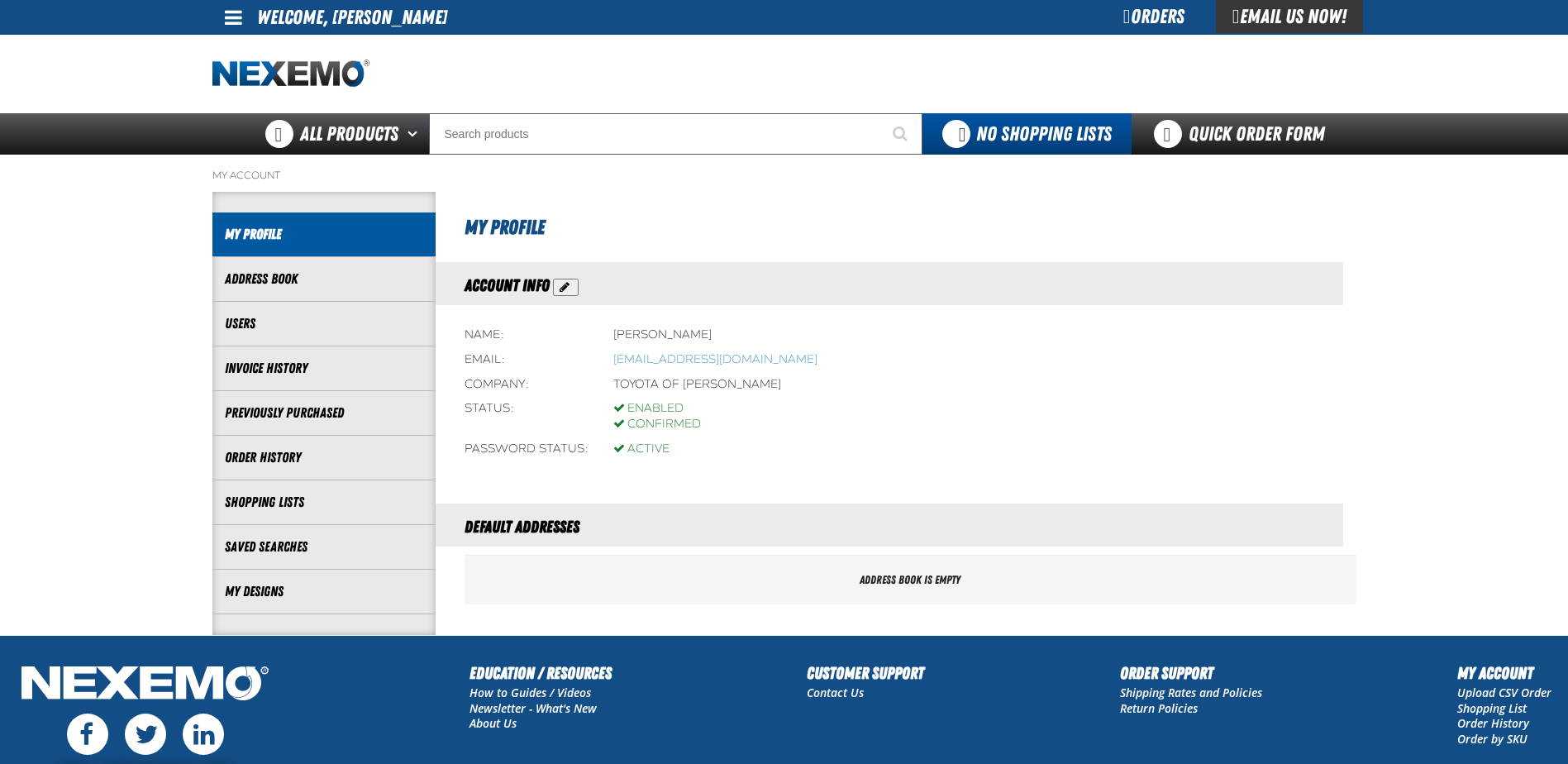
click at [1161, 13] on div "Orders" at bounding box center [1154, 16] width 124 height 33
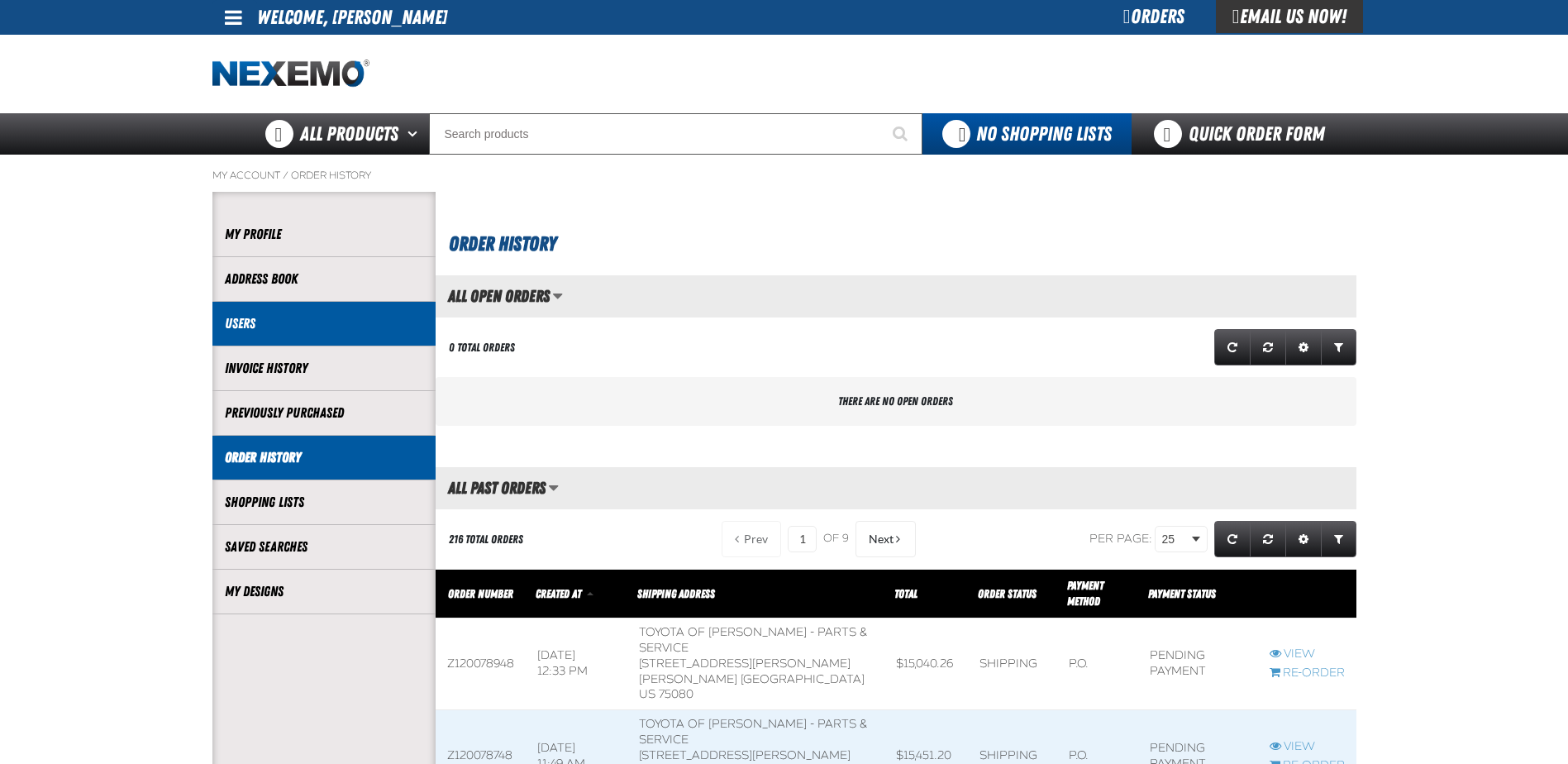
click at [268, 317] on link "Users" at bounding box center [324, 323] width 199 height 19
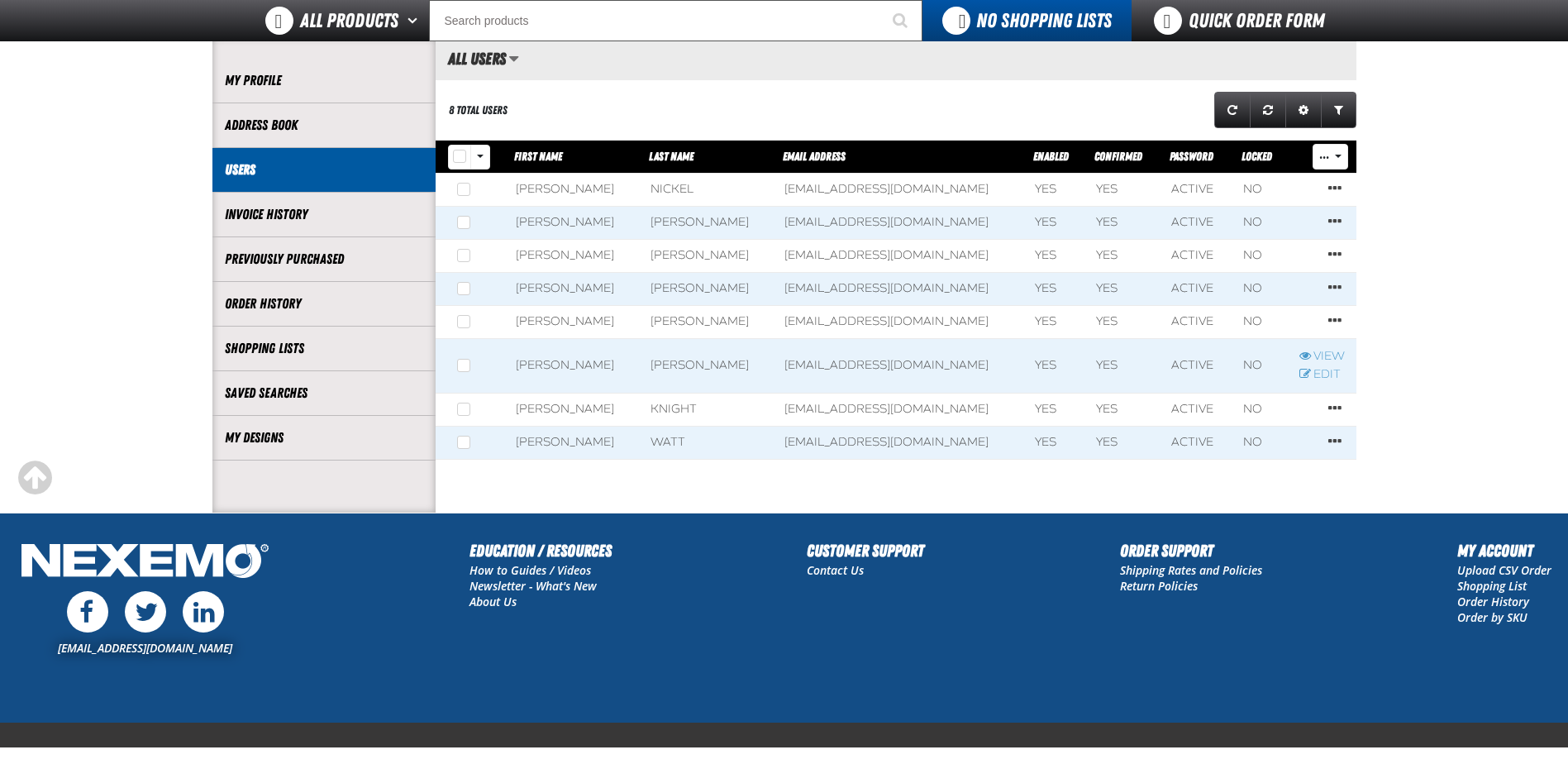
scroll to position [83, 0]
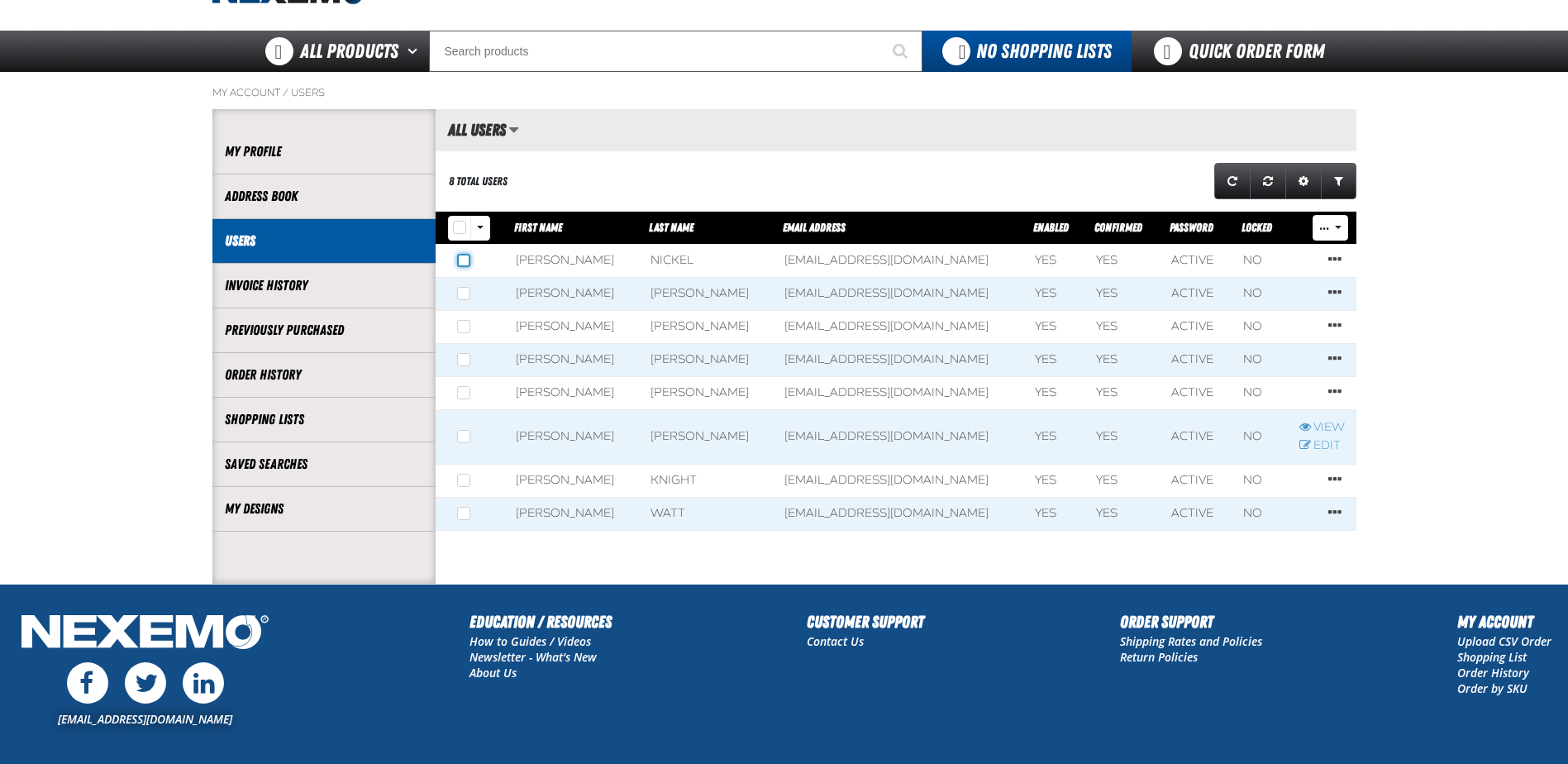
click at [460, 257] on input "checkbox" at bounding box center [463, 260] width 14 height 14
checkbox input "false"
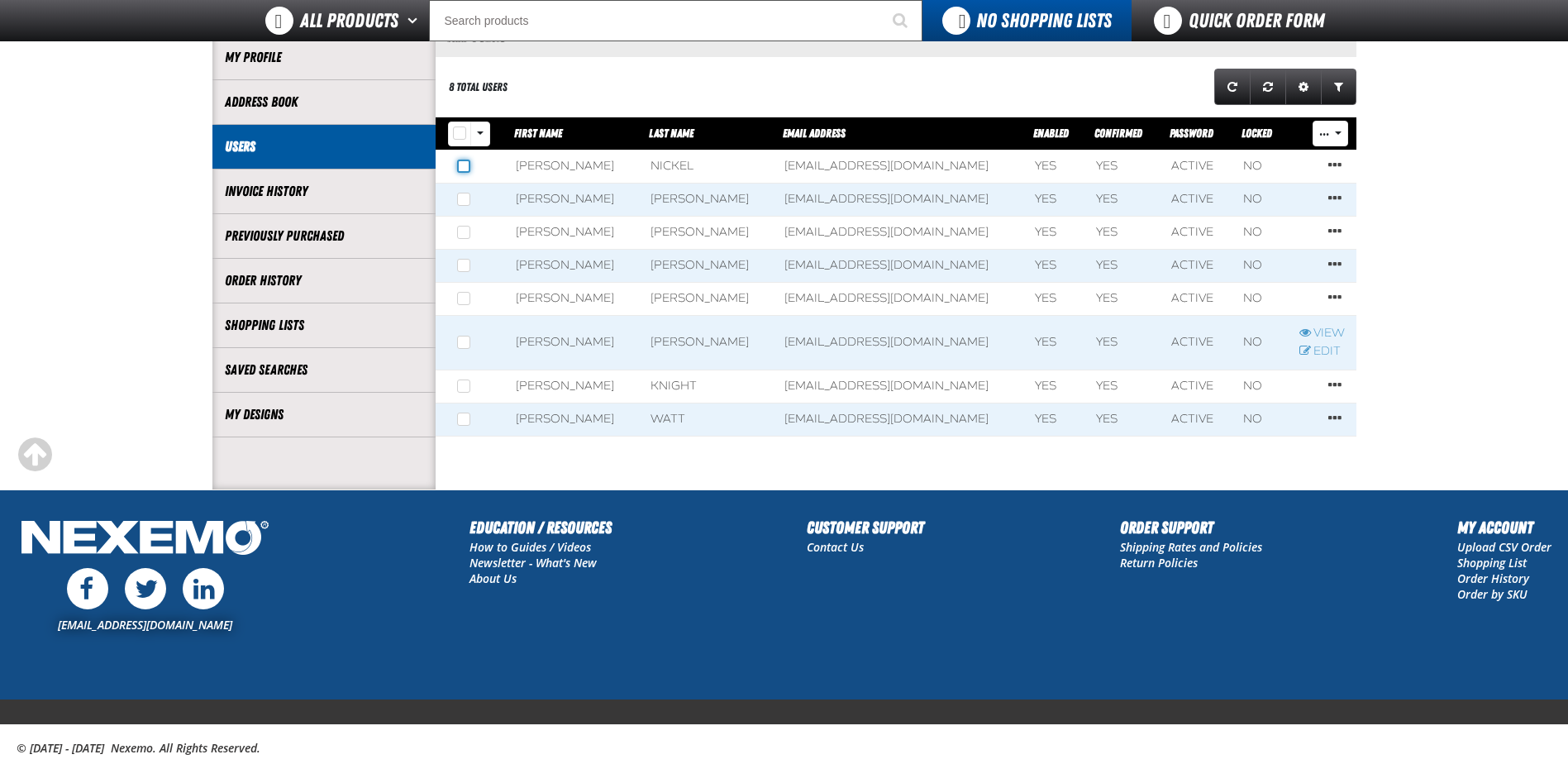
scroll to position [165, 0]
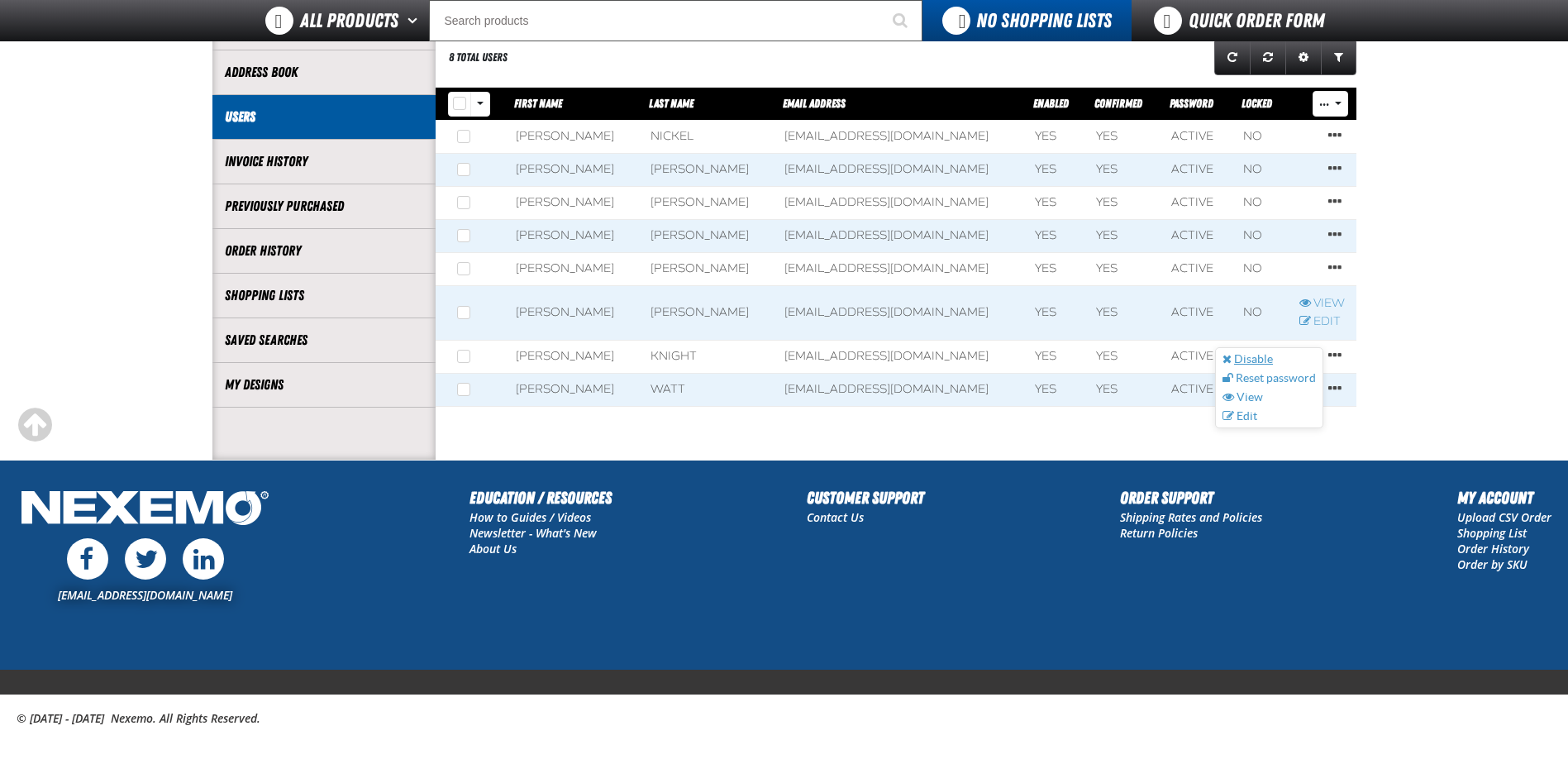
click at [1248, 358] on link "Disable" at bounding box center [1269, 358] width 107 height 15
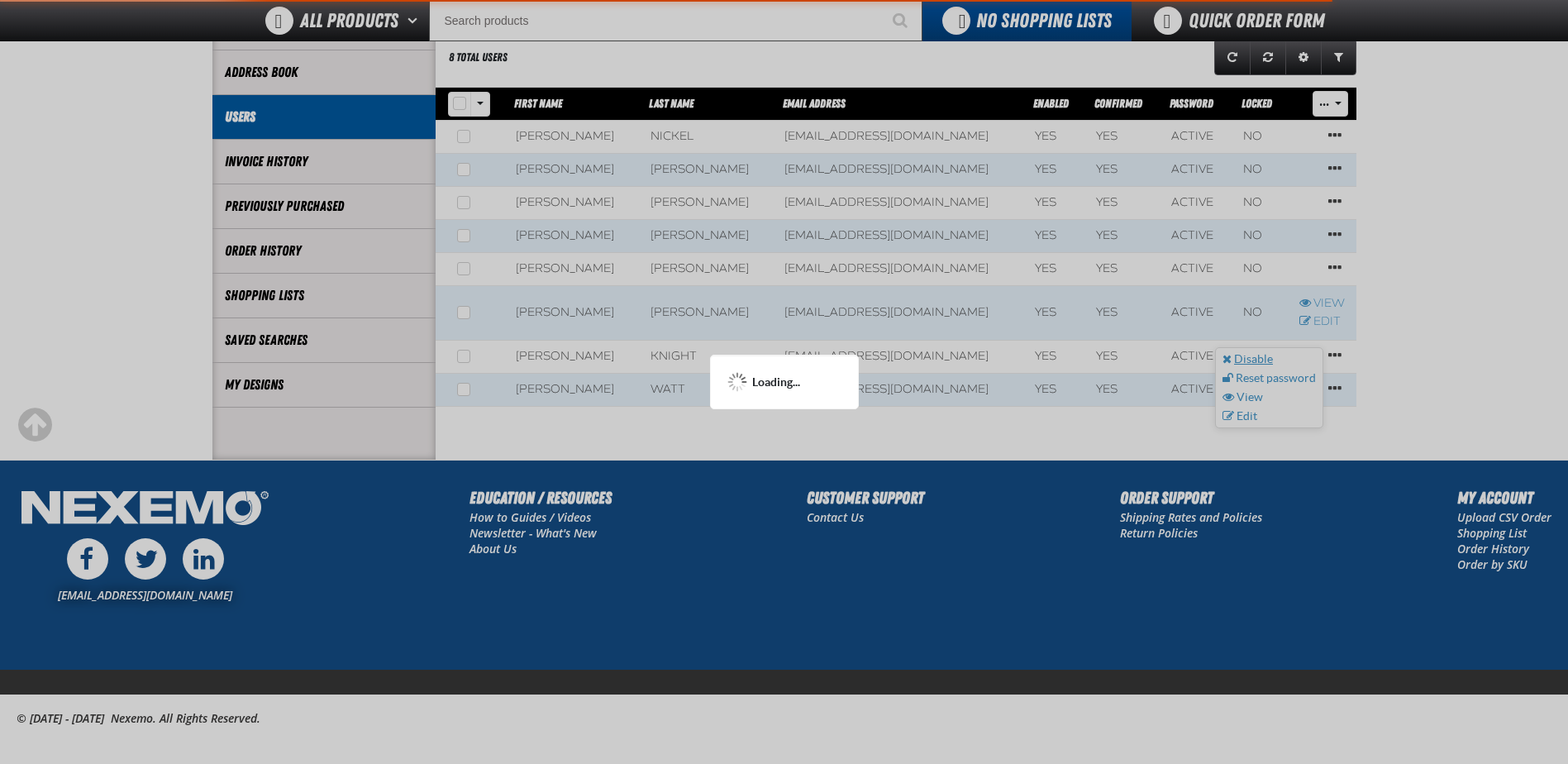
scroll to position [247, 0]
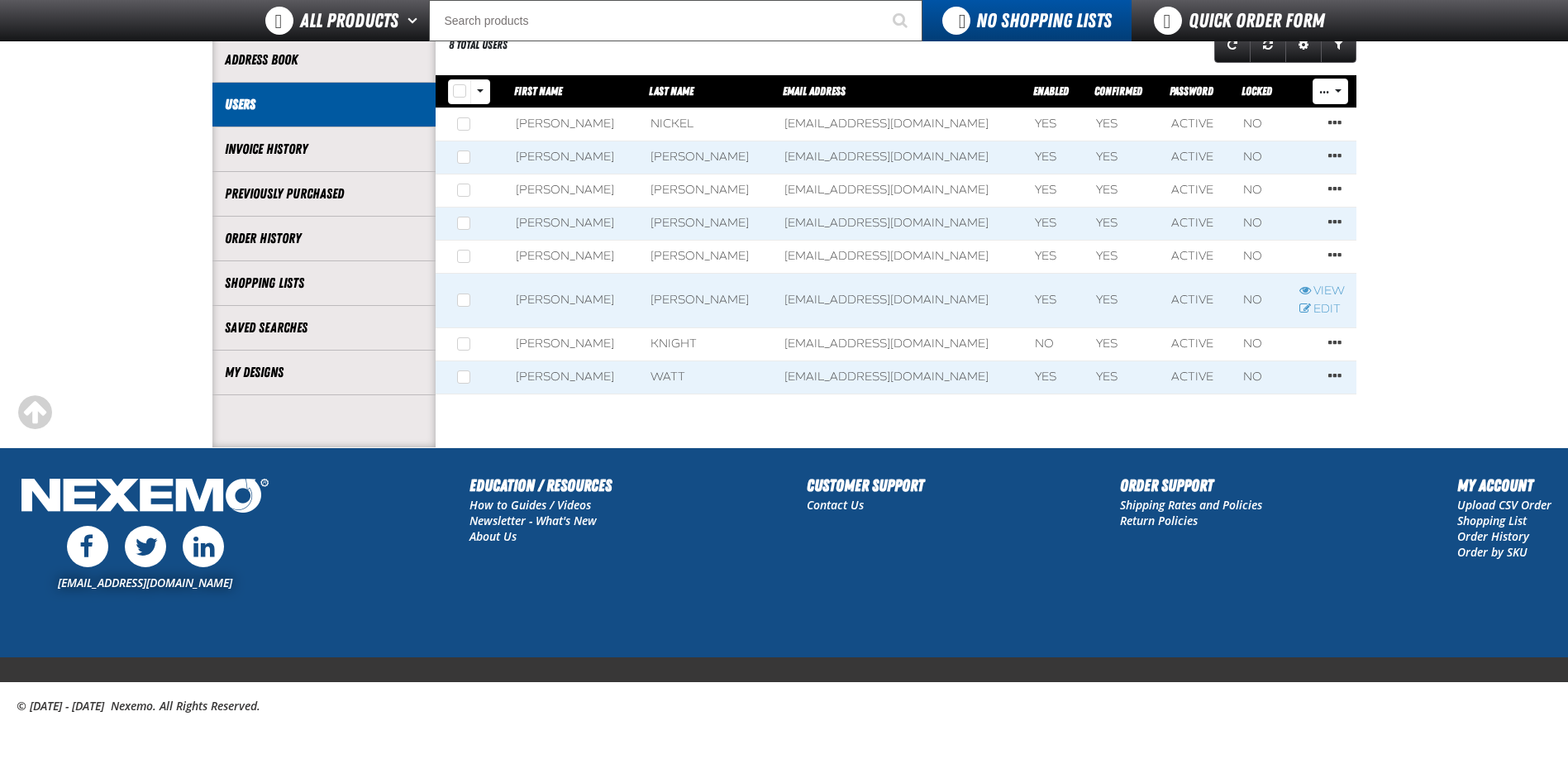
scroll to position [165, 0]
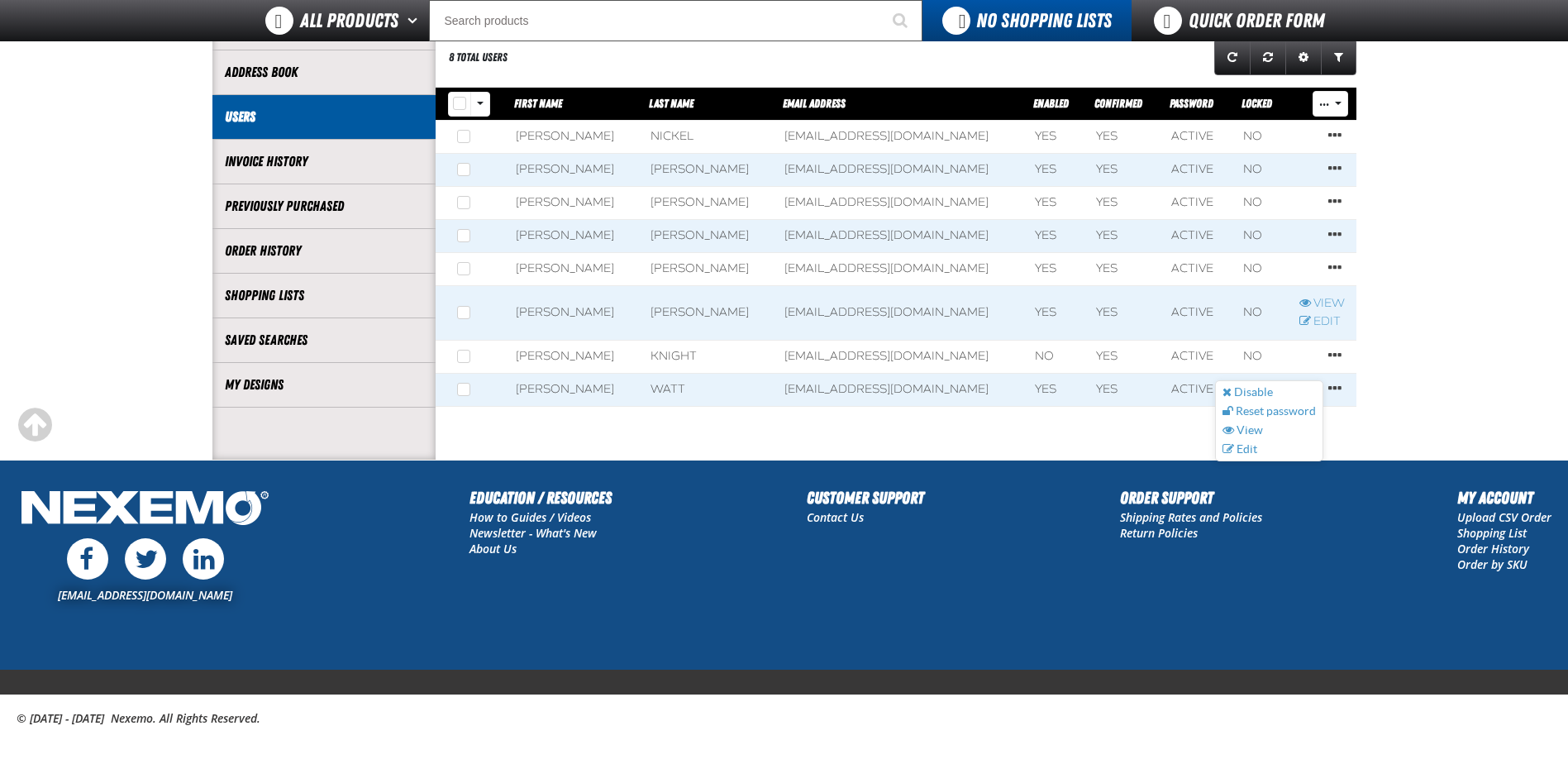
click at [1340, 390] on span "Row actions" at bounding box center [1334, 388] width 14 height 16
click at [1339, 389] on span "Row actions" at bounding box center [1334, 388] width 14 height 16
click at [1281, 389] on link "Disable" at bounding box center [1269, 392] width 107 height 15
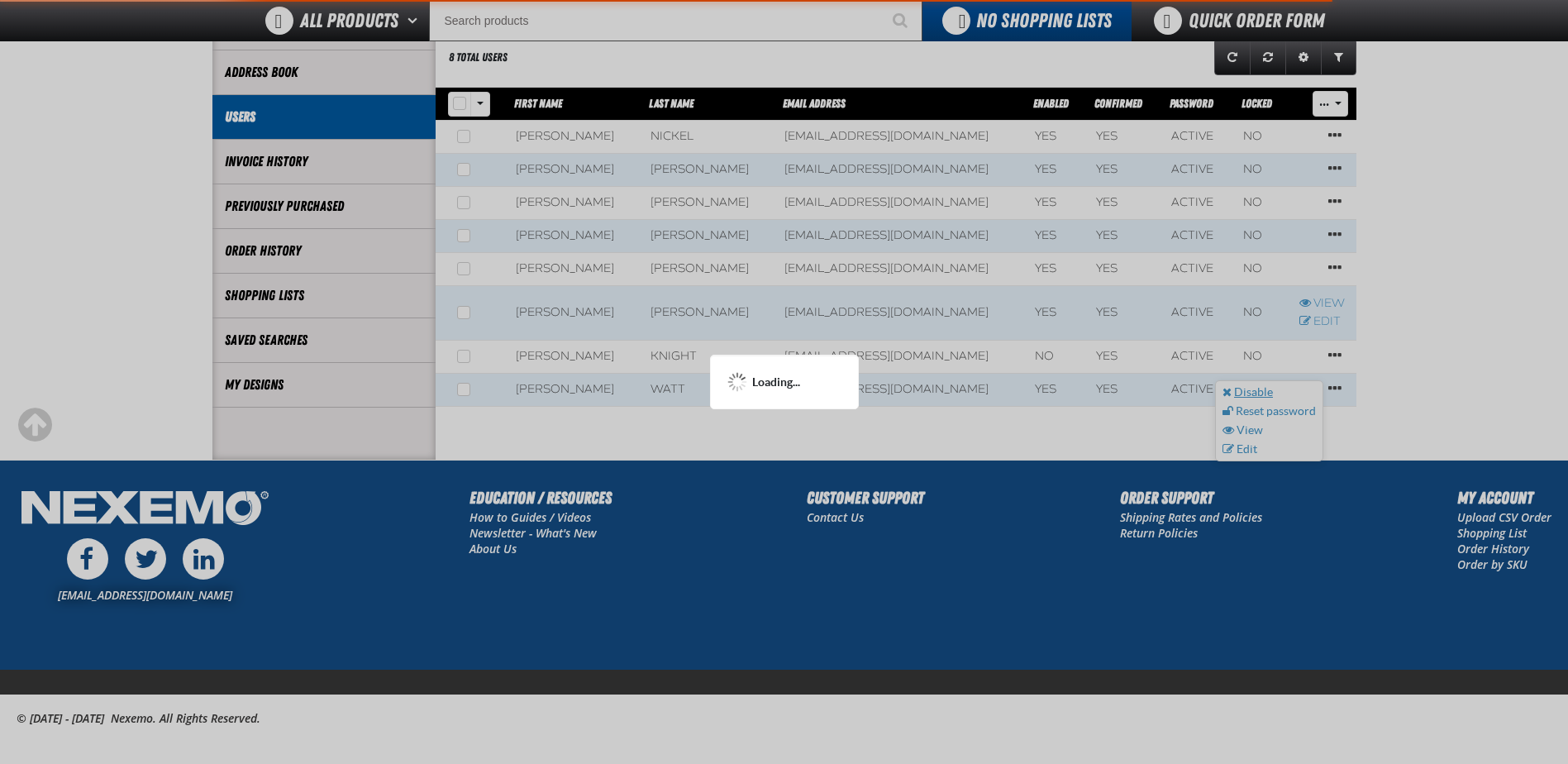
scroll to position [247, 0]
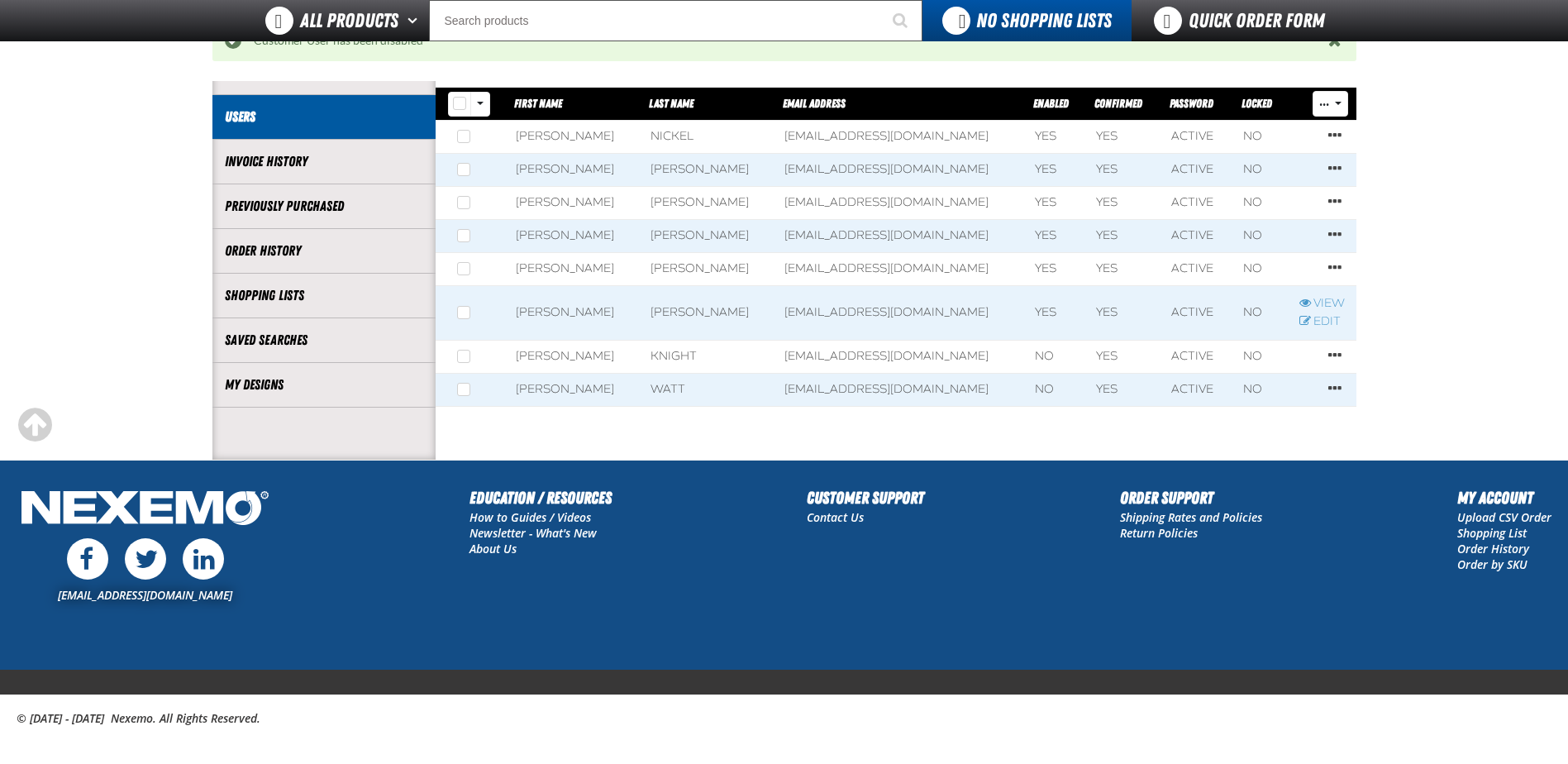
scroll to position [165, 0]
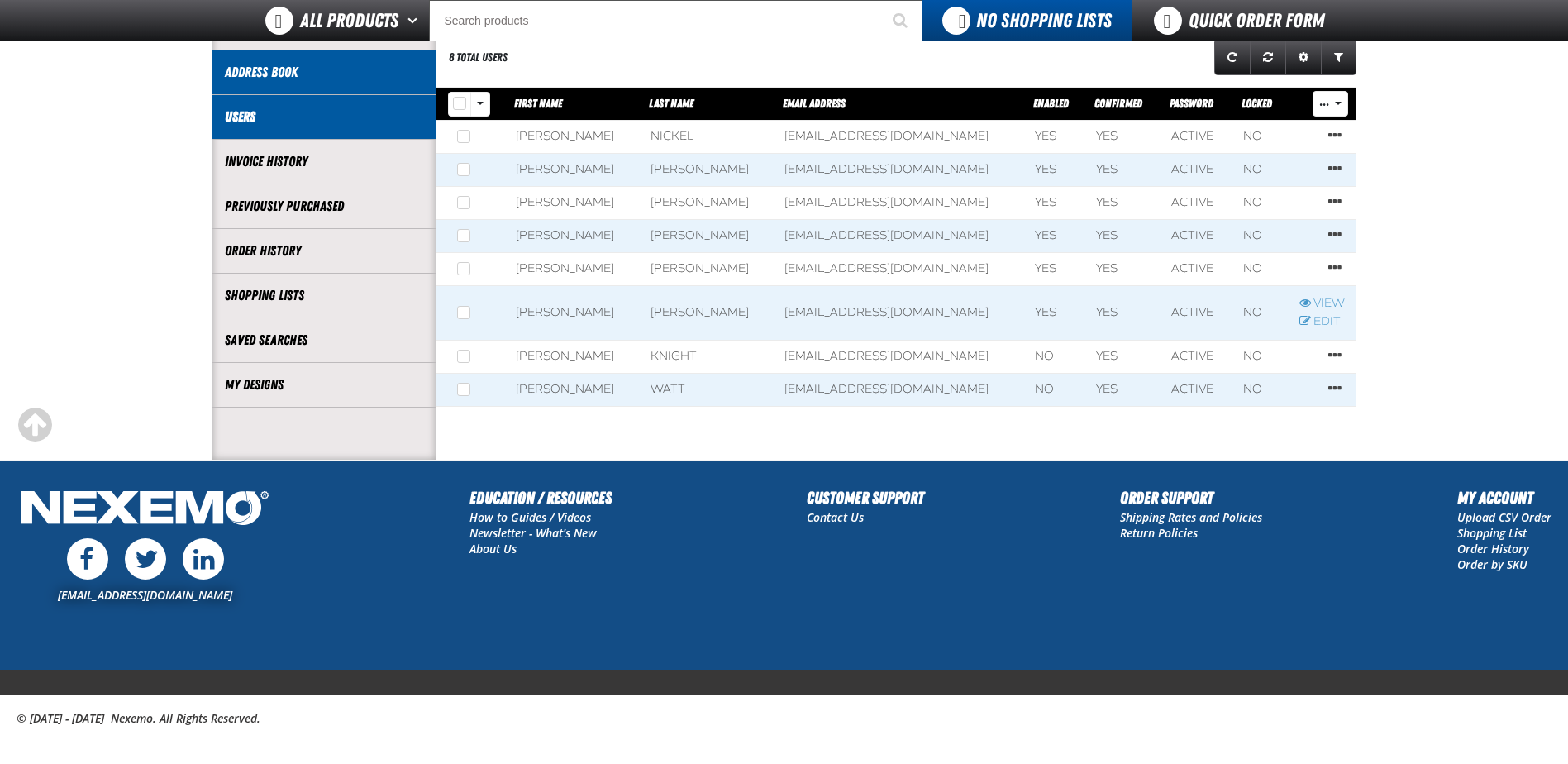
click at [291, 74] on link "Address Book" at bounding box center [324, 72] width 199 height 19
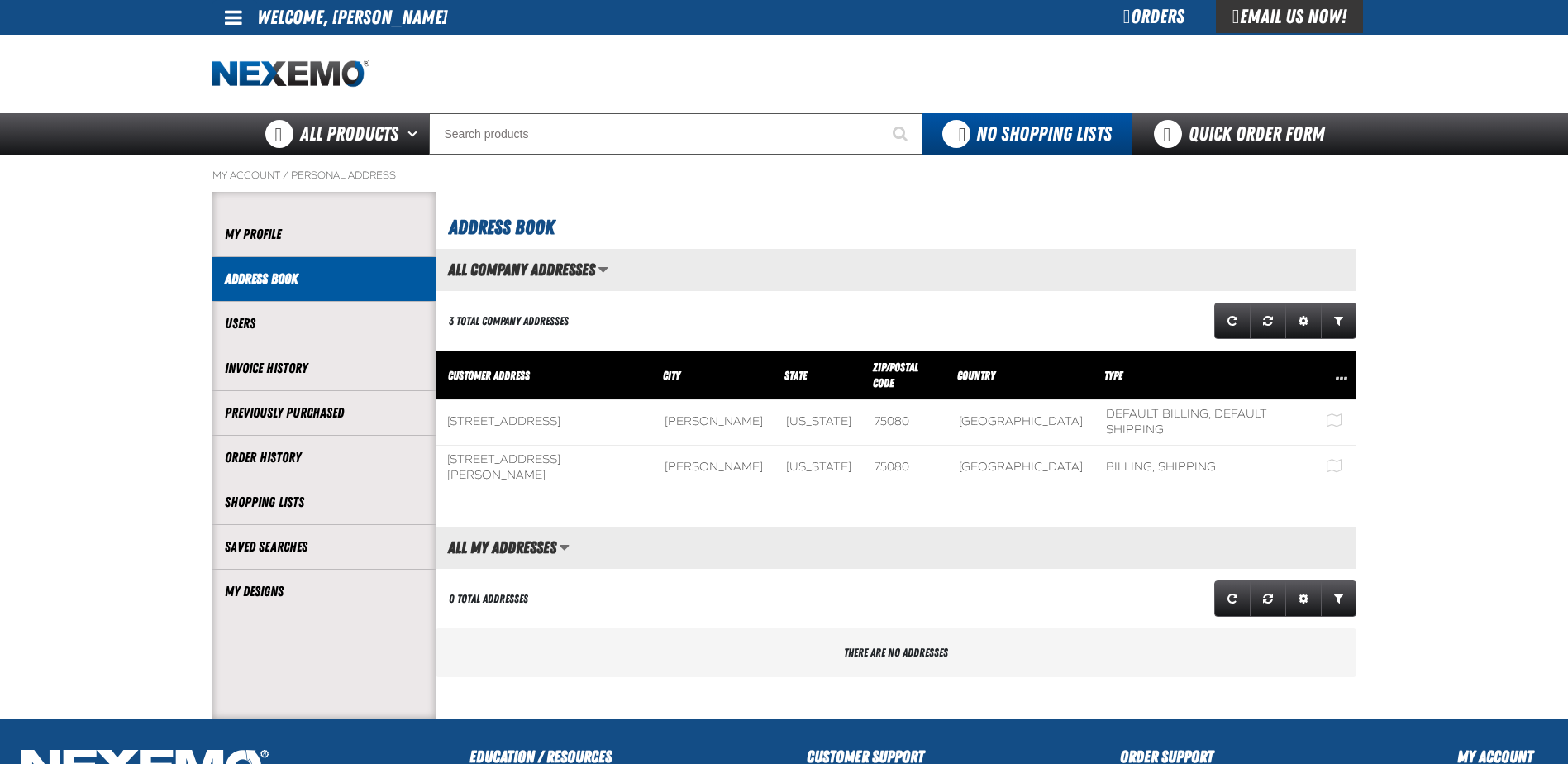
scroll to position [1, 1]
click at [238, 9] on span at bounding box center [233, 17] width 17 height 20
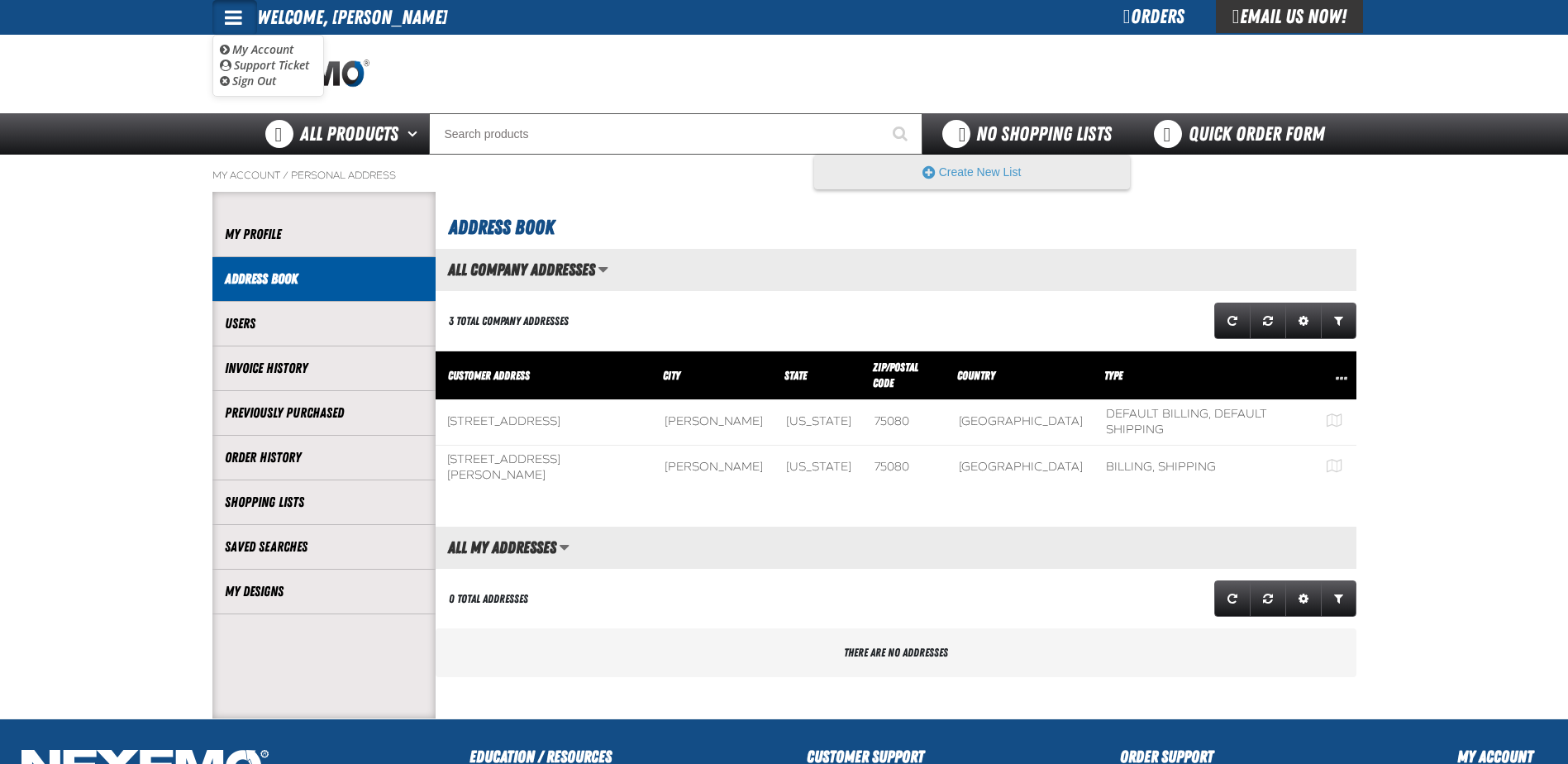
click at [992, 126] on span "No Shopping Lists" at bounding box center [1043, 134] width 135 height 24
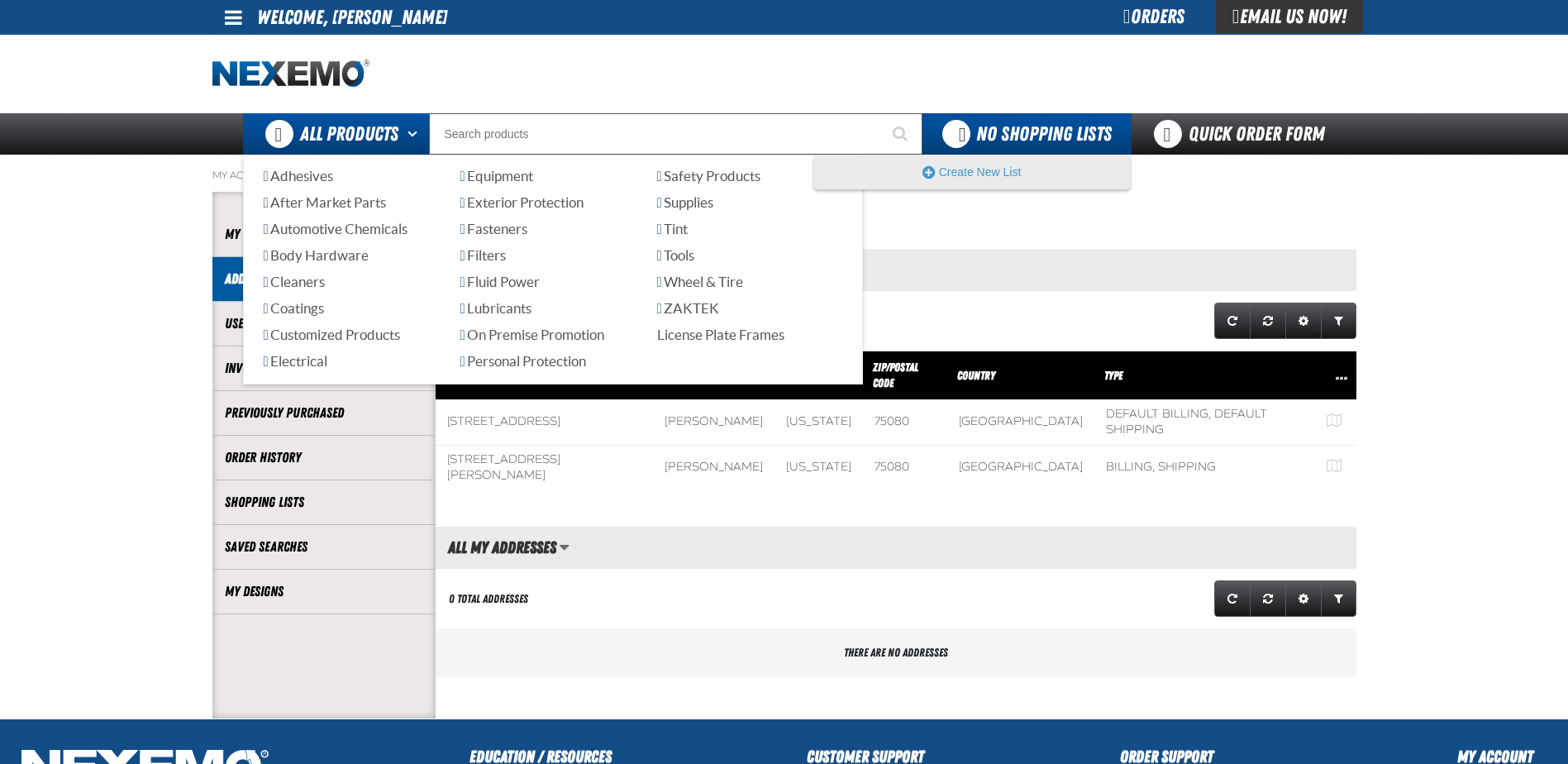
click at [342, 122] on span "All Products" at bounding box center [349, 133] width 98 height 30
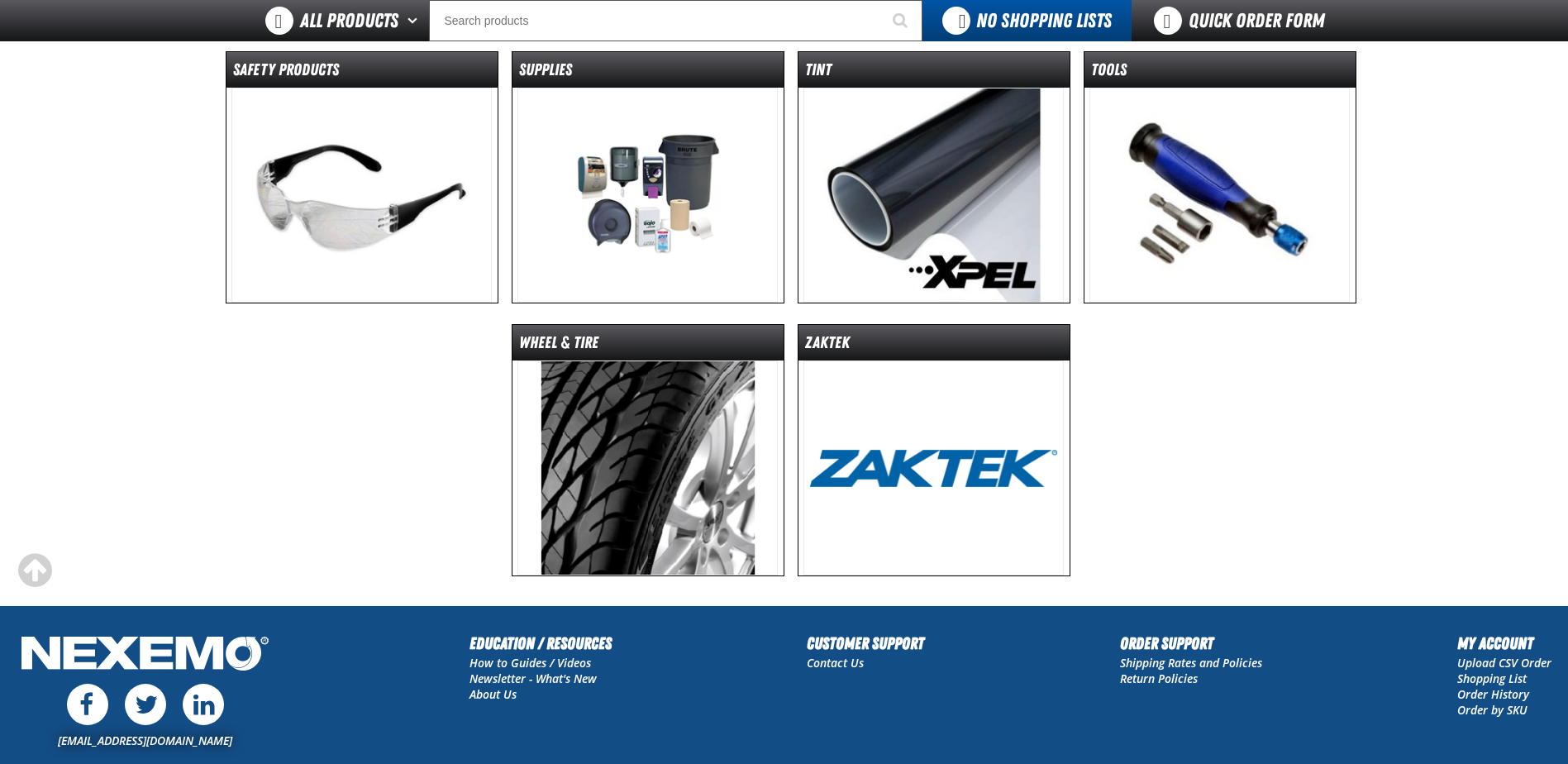
scroll to position [1323, 0]
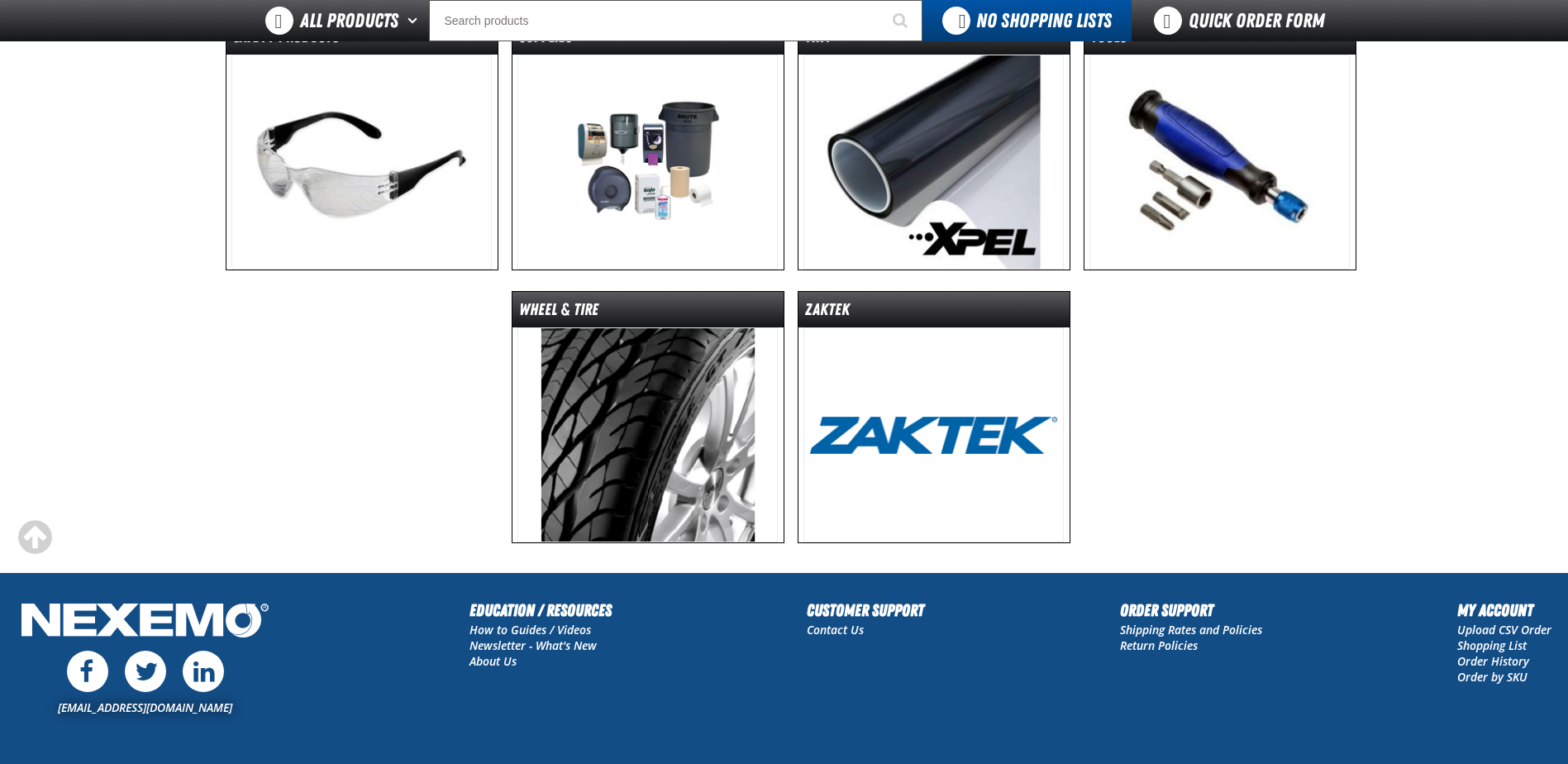
click at [628, 397] on img at bounding box center [647, 435] width 260 height 215
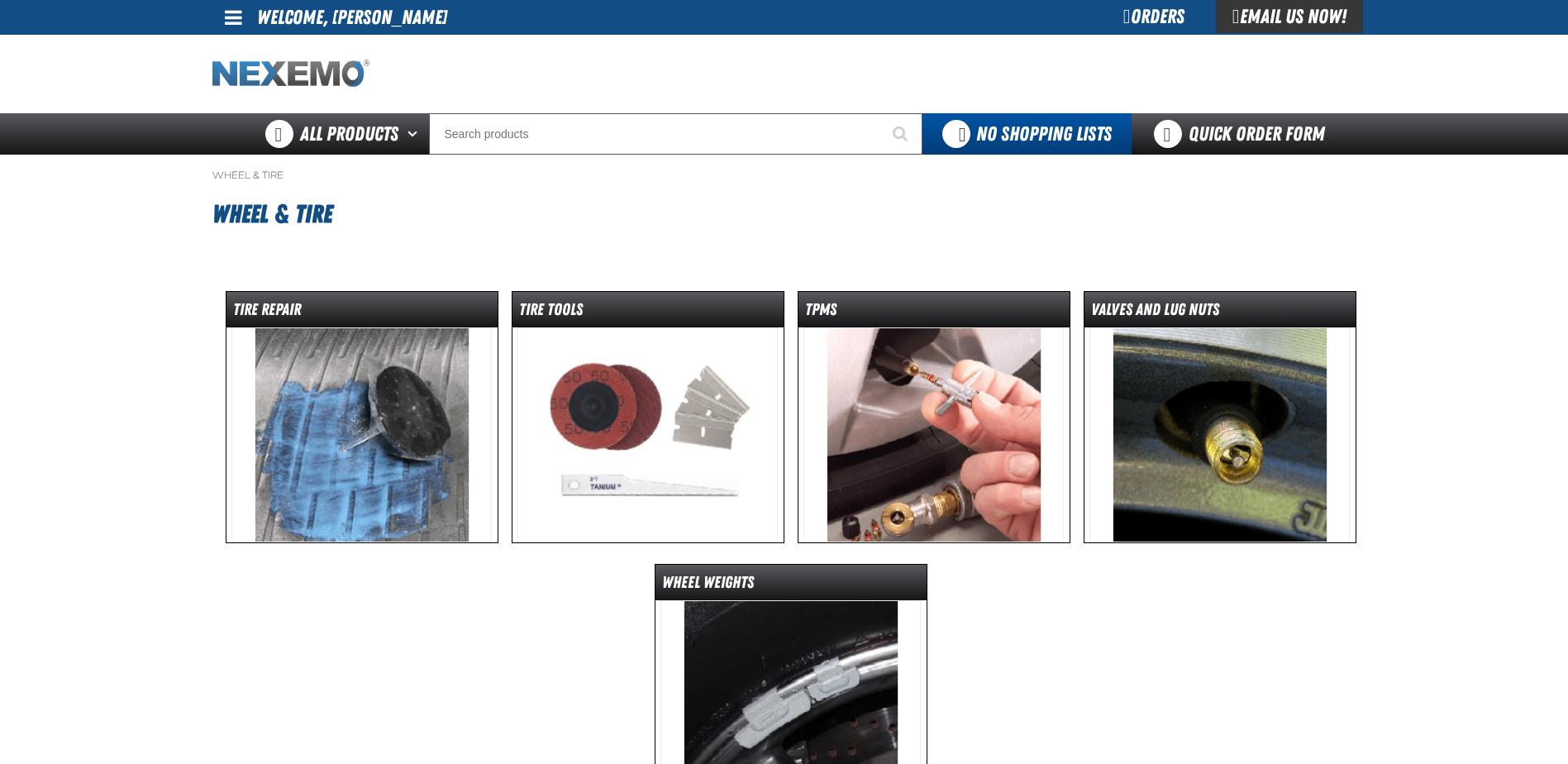
click at [279, 64] on img "Home" at bounding box center [290, 74] width 157 height 29
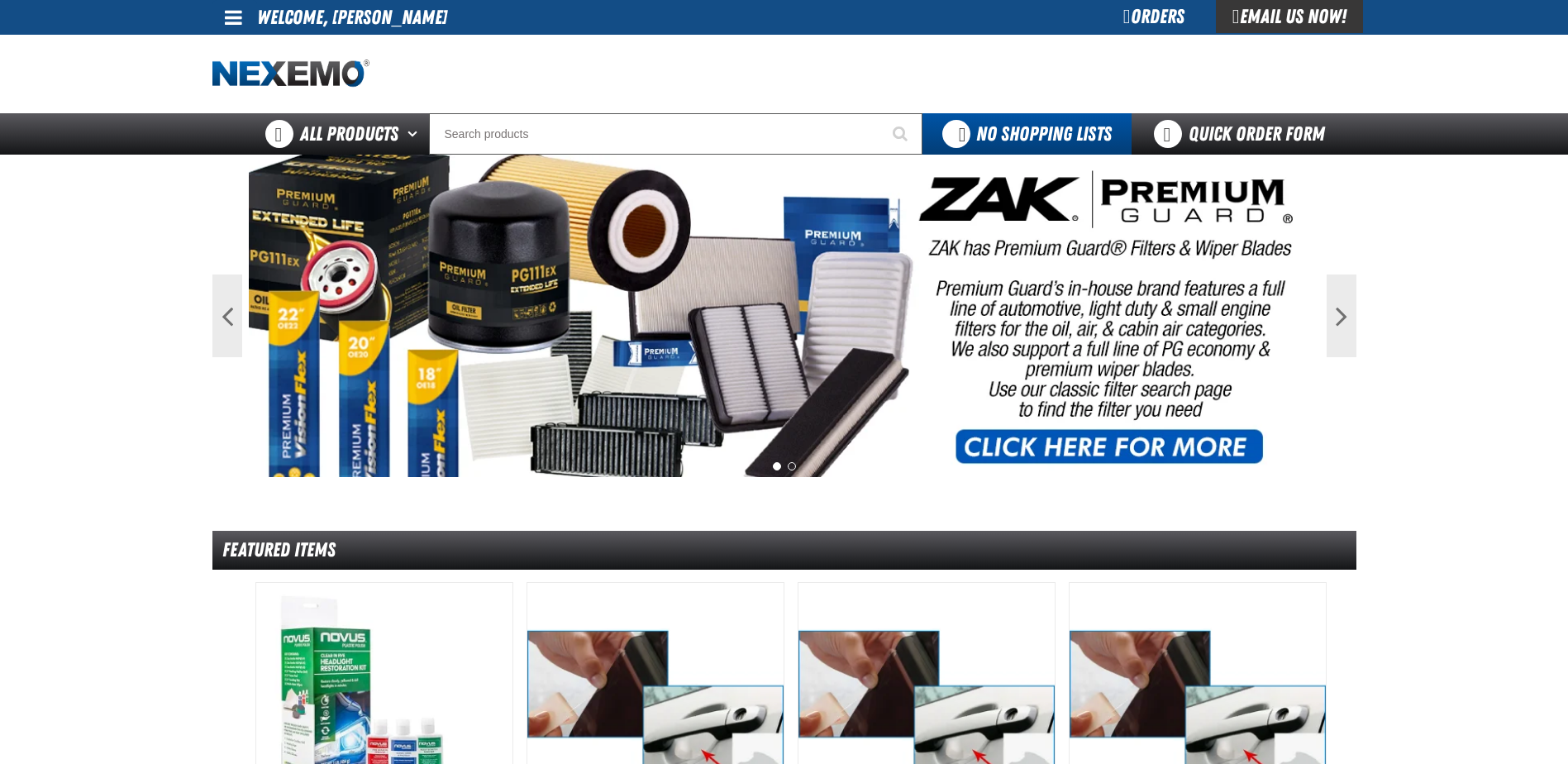
click at [233, 16] on span at bounding box center [233, 17] width 17 height 20
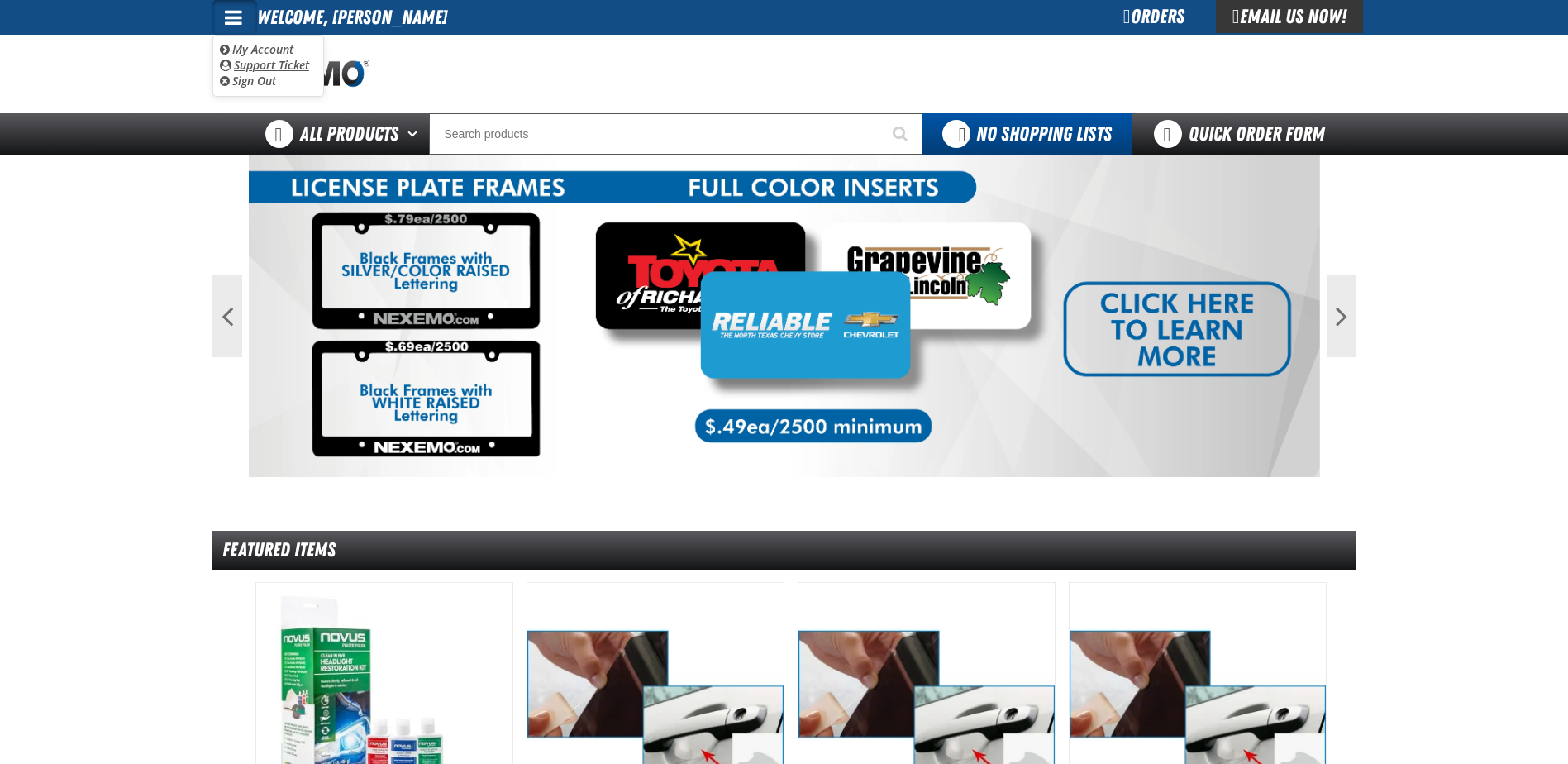
click at [257, 65] on link "Support Ticket Support Ticket" at bounding box center [264, 64] width 89 height 15
